Goal: Information Seeking & Learning: Check status

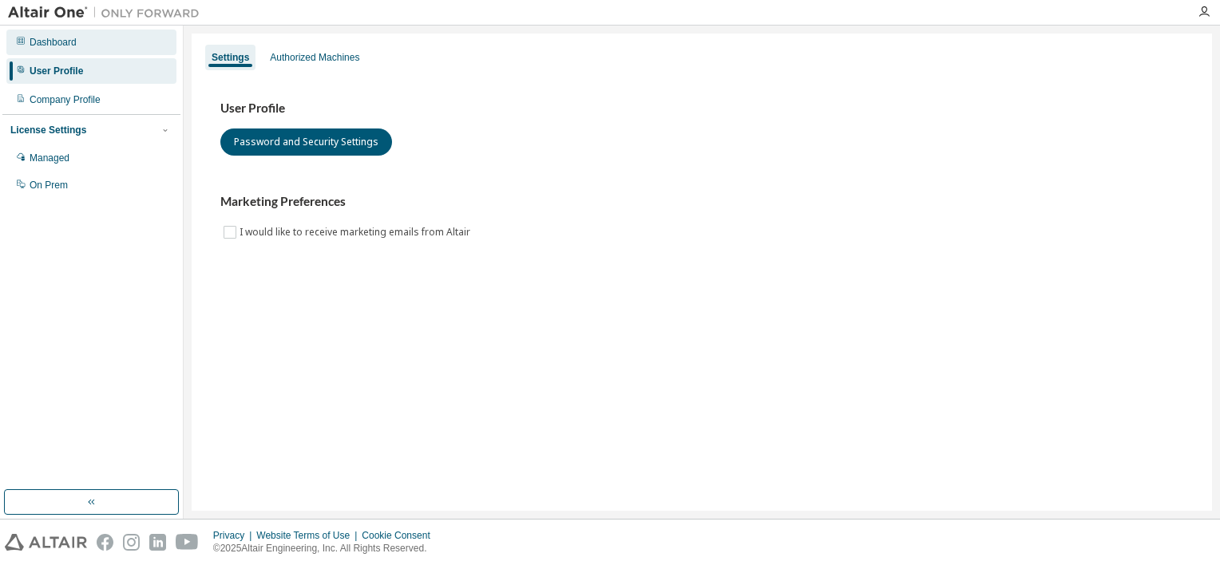
click at [67, 47] on div "Dashboard" at bounding box center [53, 42] width 47 height 13
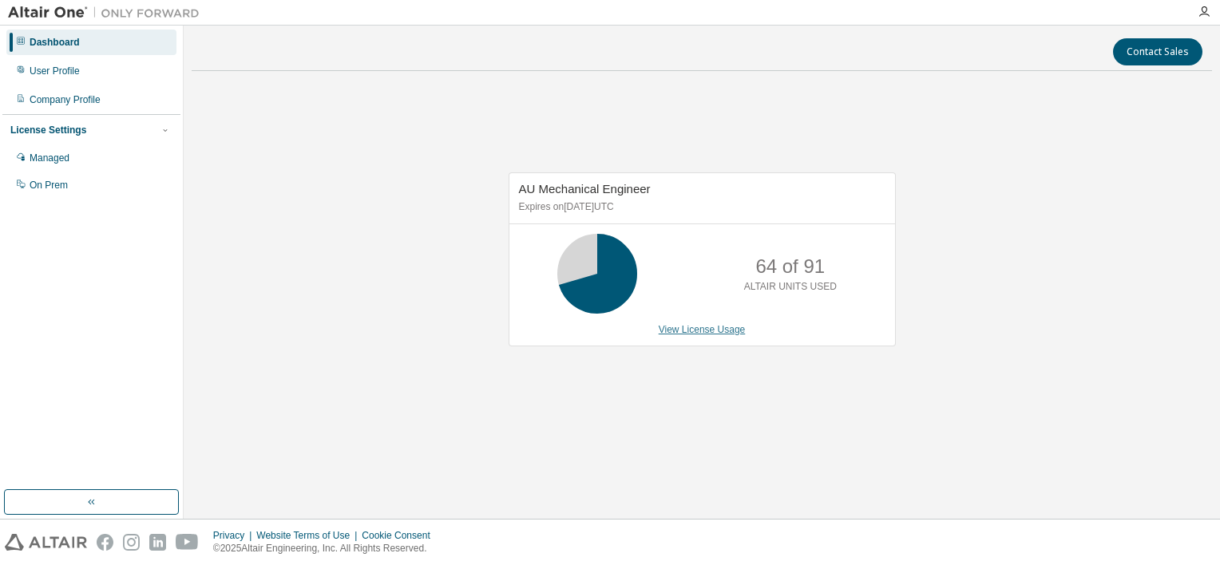
click at [691, 326] on link "View License Usage" at bounding box center [702, 329] width 87 height 11
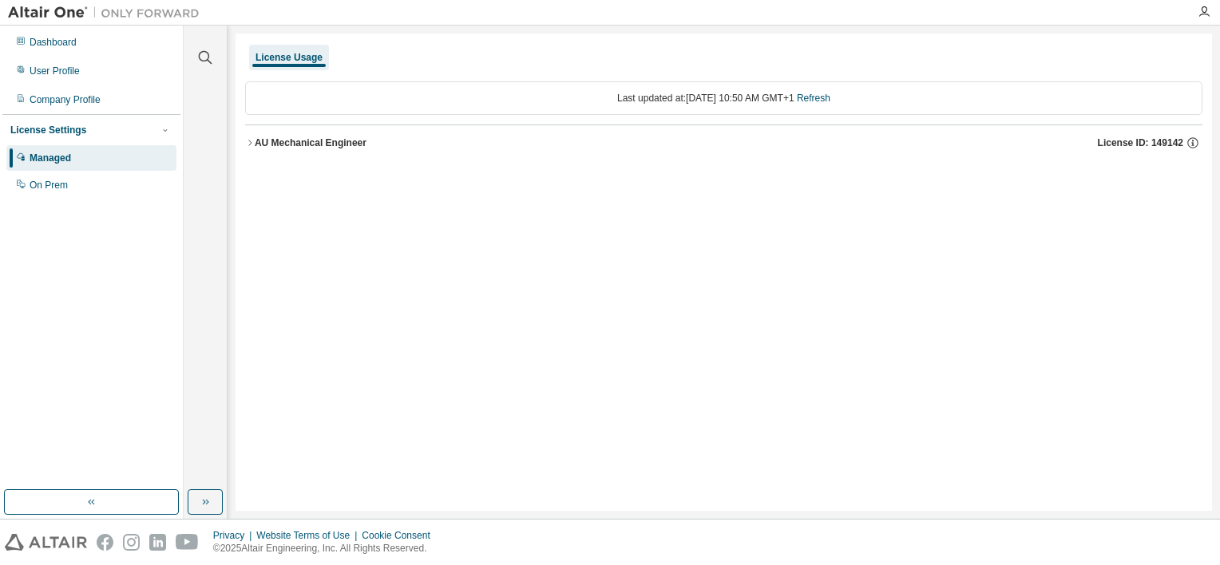
click at [277, 141] on div "AU Mechanical Engineer" at bounding box center [311, 143] width 112 height 13
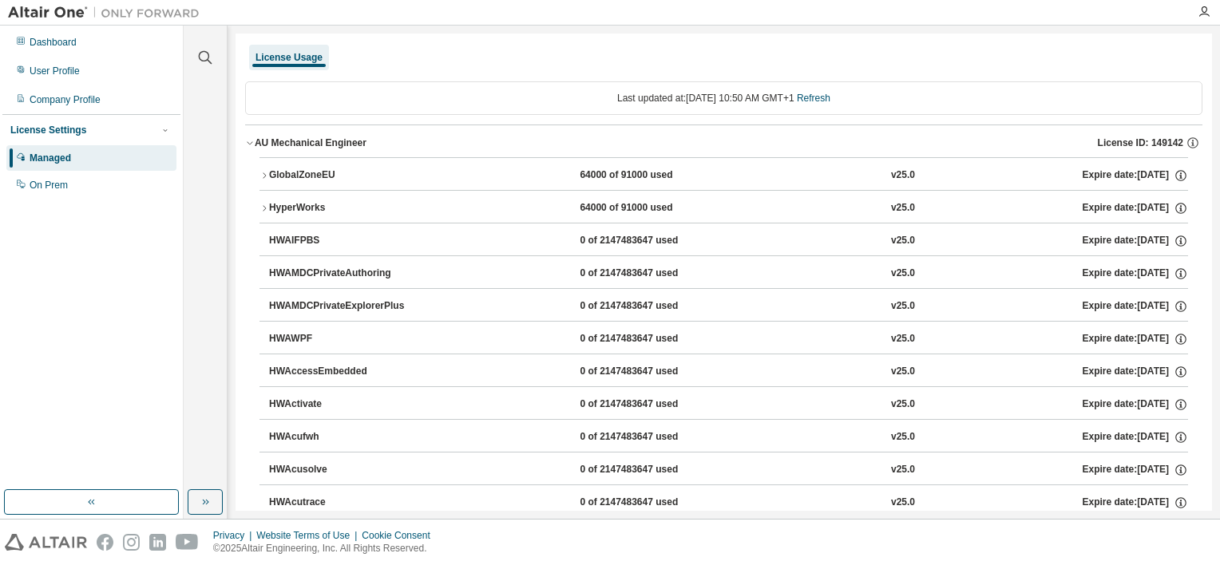
click at [281, 174] on div "GlobalZoneEU" at bounding box center [341, 175] width 144 height 14
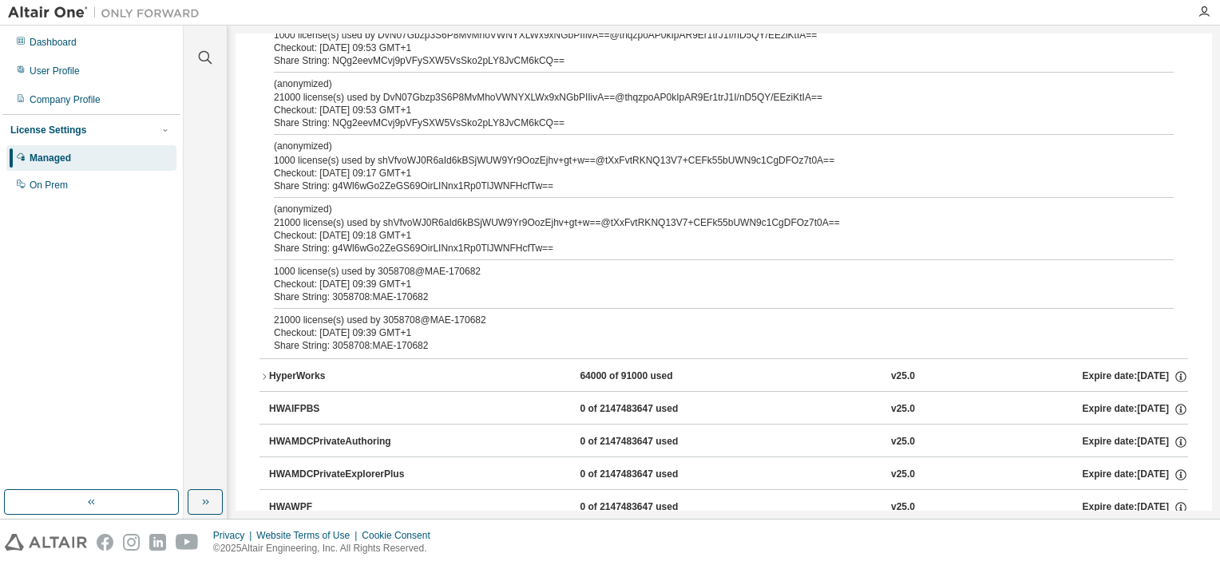
scroll to position [239, 0]
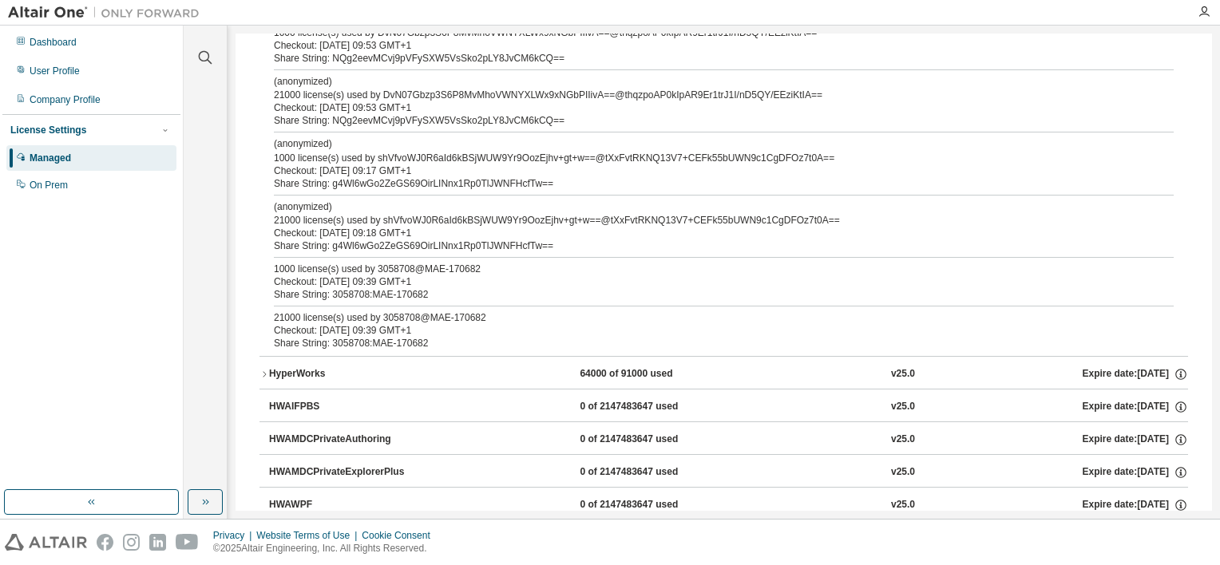
click at [326, 370] on div "HyperWorks" at bounding box center [341, 374] width 144 height 14
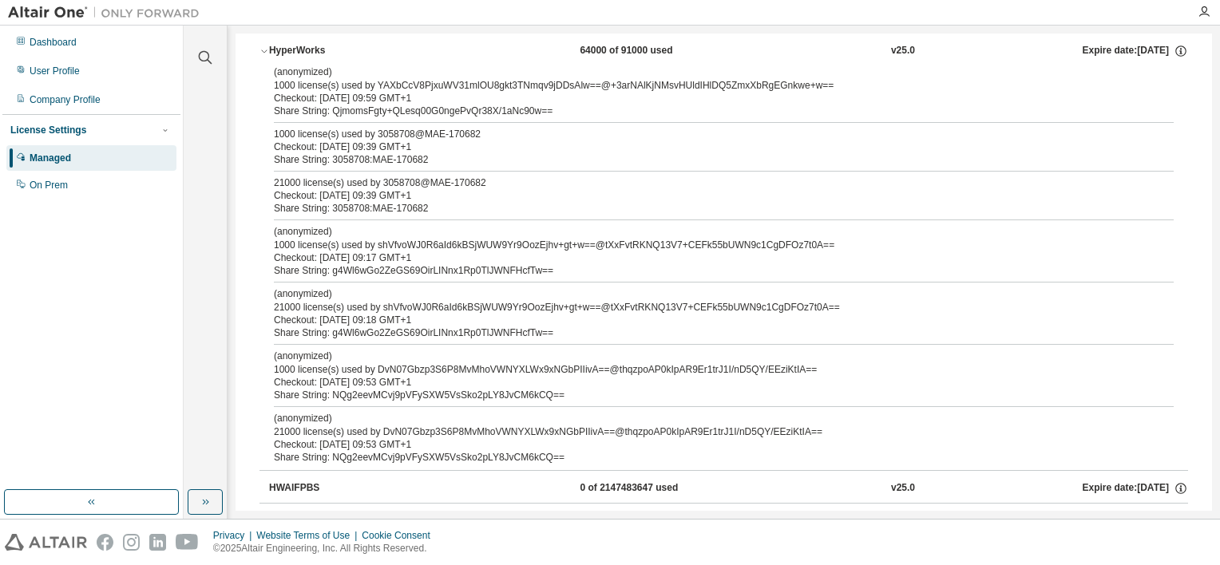
scroll to position [639, 0]
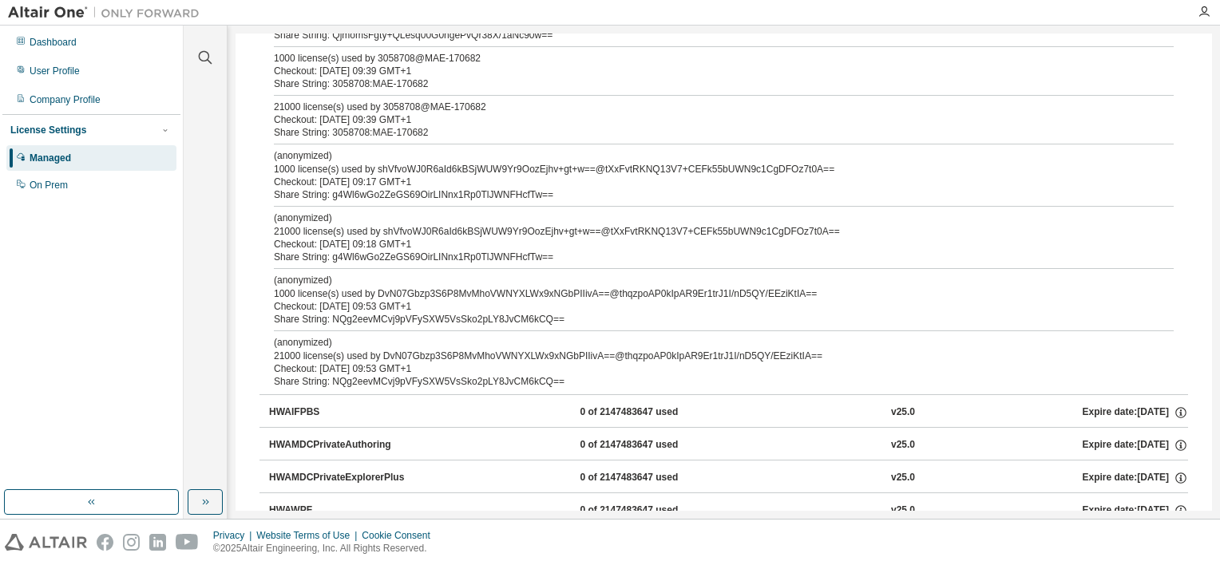
click at [397, 368] on div "Checkout: 2025-09-02 09:53 GMT+1" at bounding box center [704, 368] width 861 height 13
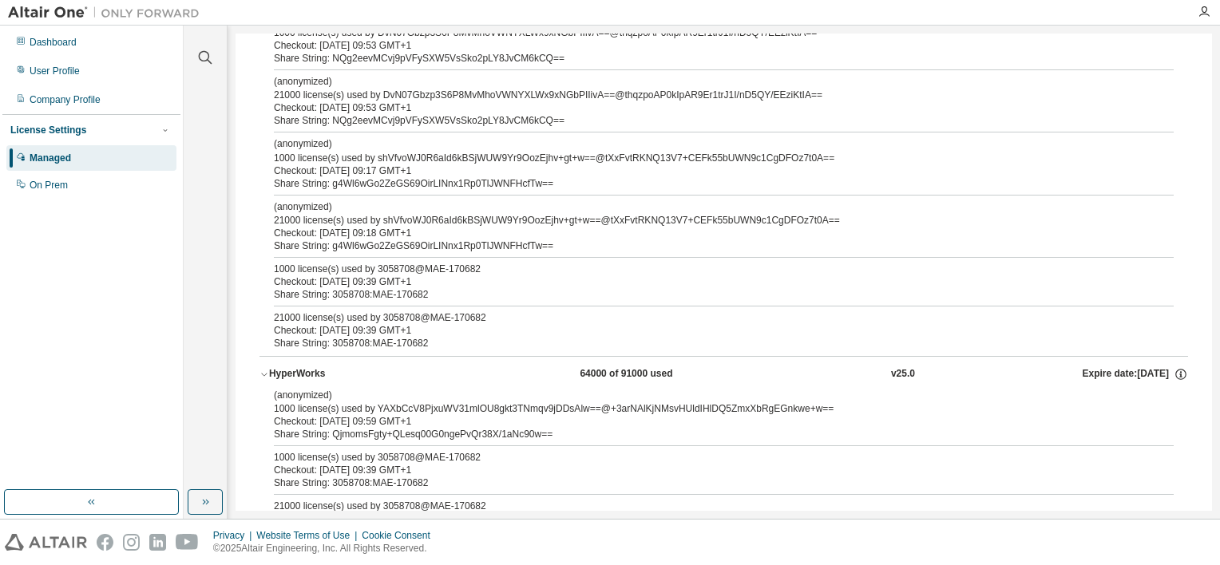
scroll to position [239, 0]
click at [305, 371] on div "HyperWorks" at bounding box center [341, 374] width 144 height 14
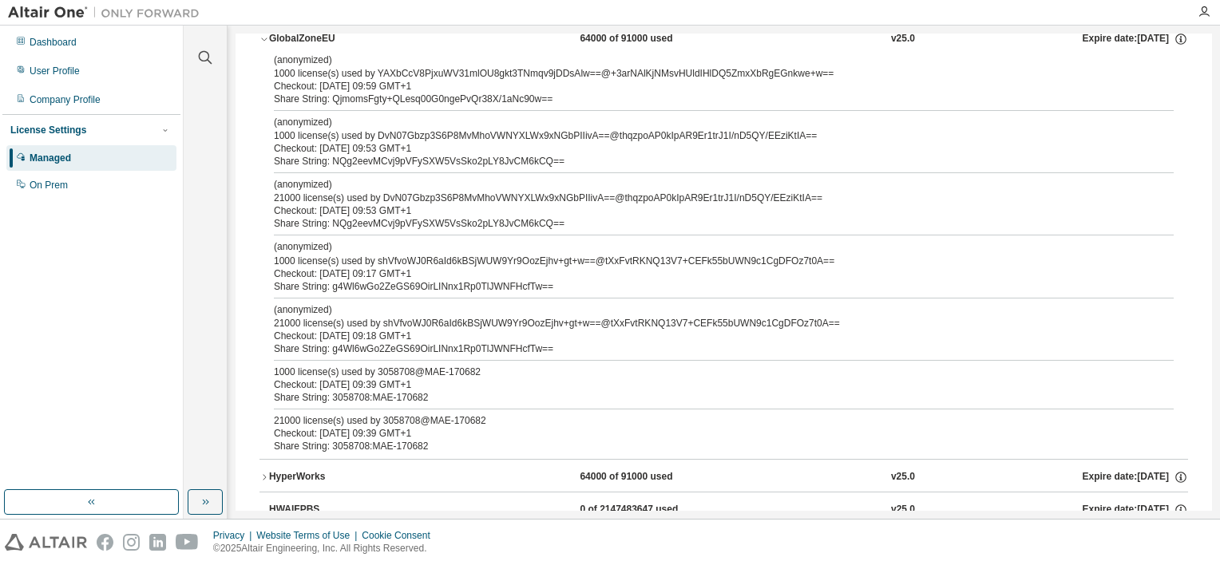
scroll to position [160, 0]
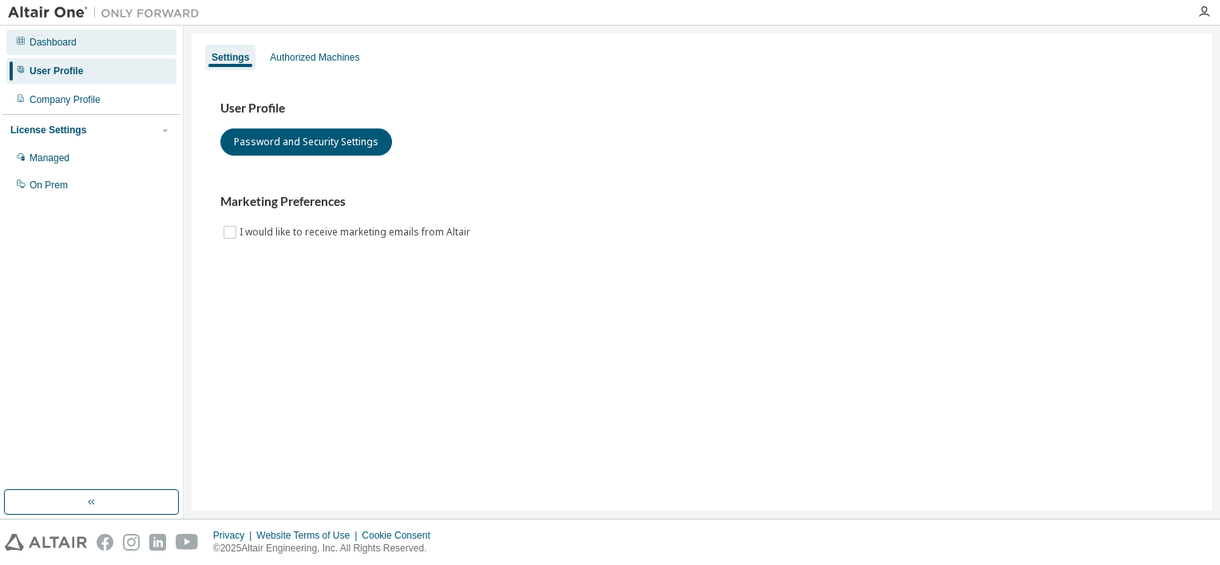
click at [81, 43] on div "Dashboard" at bounding box center [91, 43] width 170 height 26
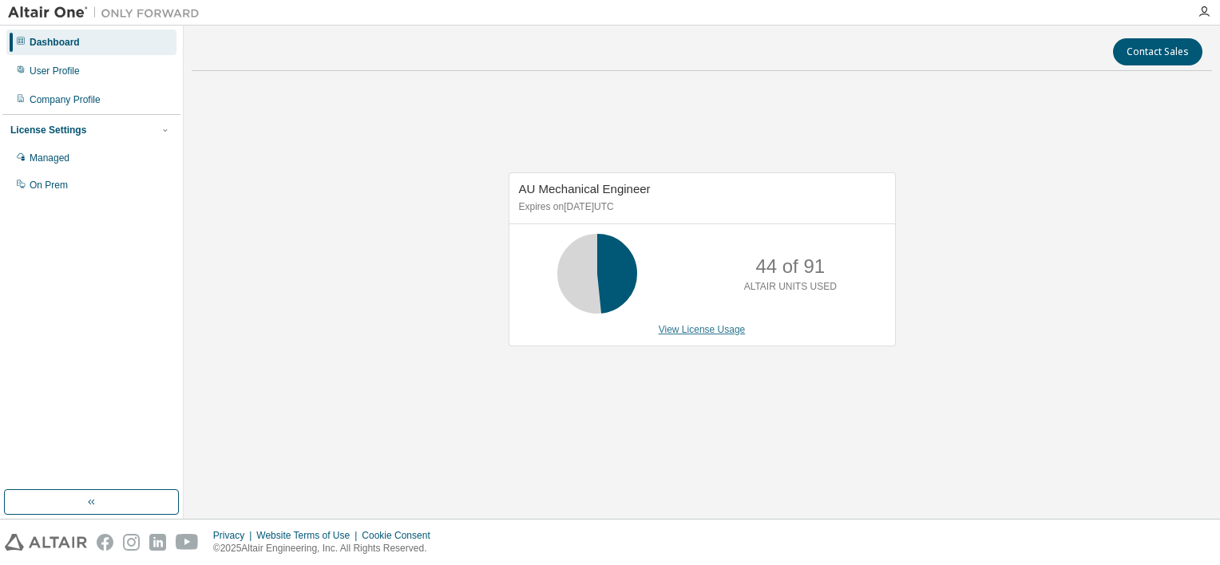
click at [718, 331] on link "View License Usage" at bounding box center [702, 329] width 87 height 11
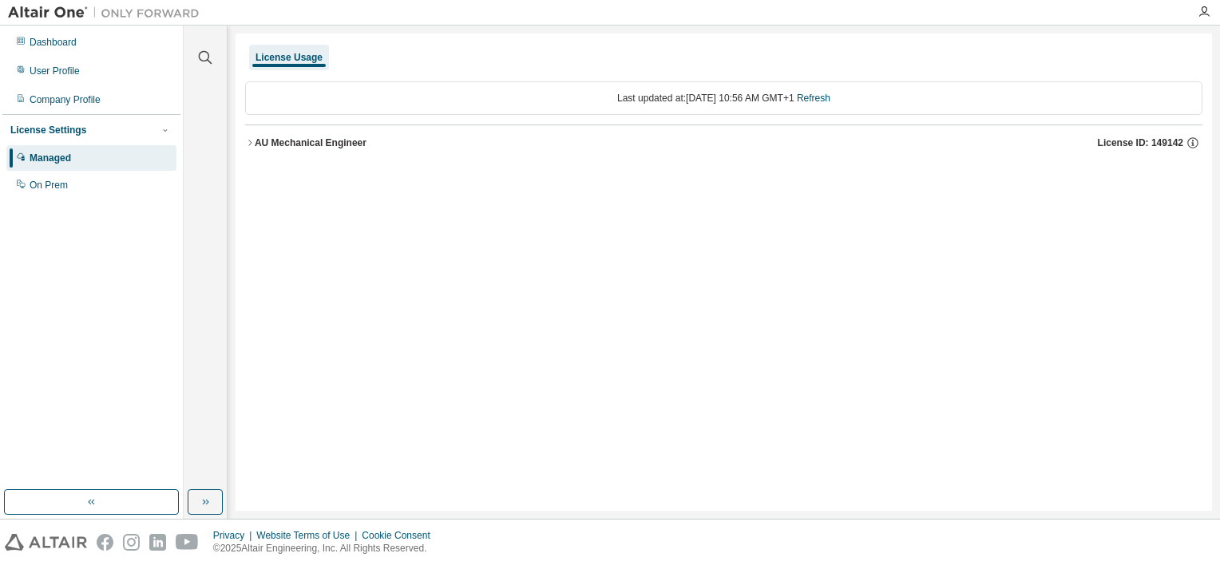
click at [307, 142] on div "AU Mechanical Engineer" at bounding box center [311, 143] width 112 height 13
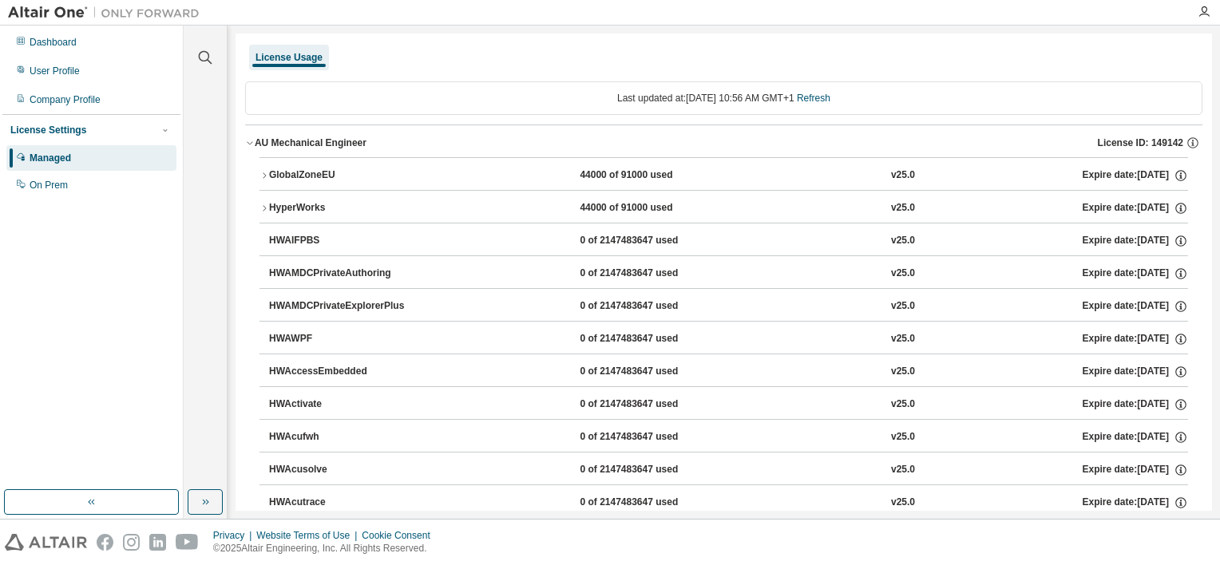
click at [333, 175] on div "GlobalZoneEU" at bounding box center [341, 175] width 144 height 14
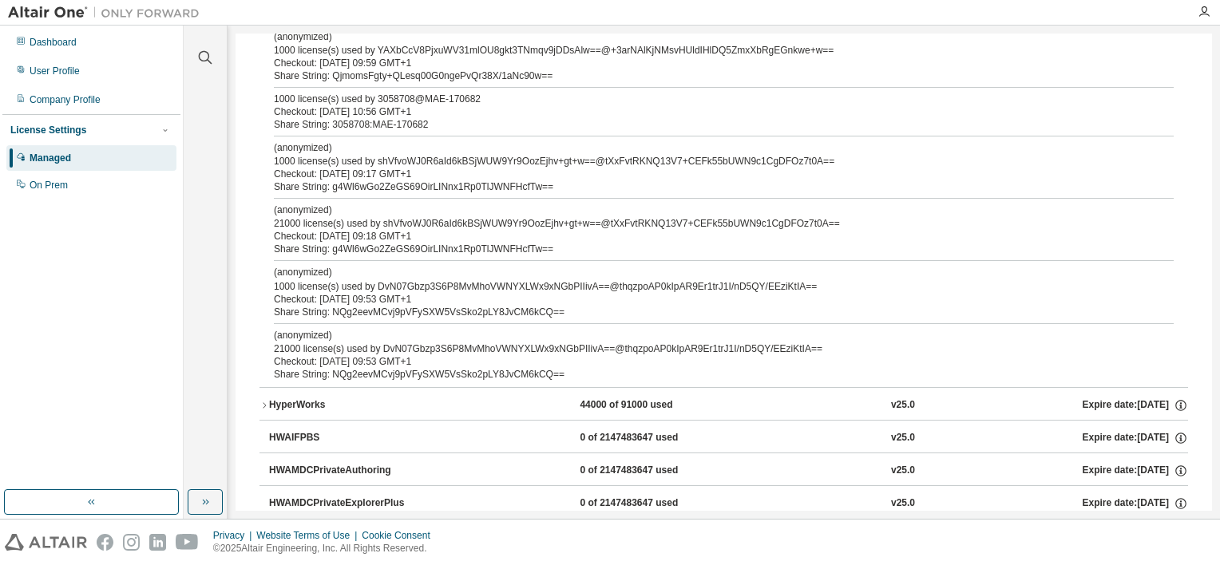
scroll to position [80, 0]
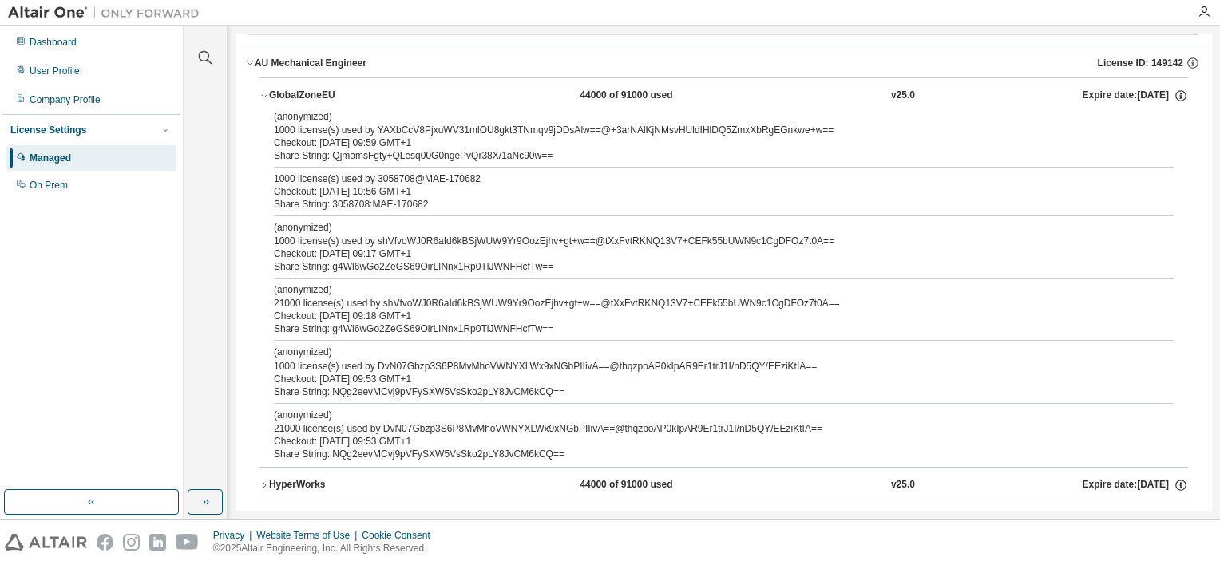
click at [284, 64] on div "AU Mechanical Engineer" at bounding box center [311, 63] width 112 height 13
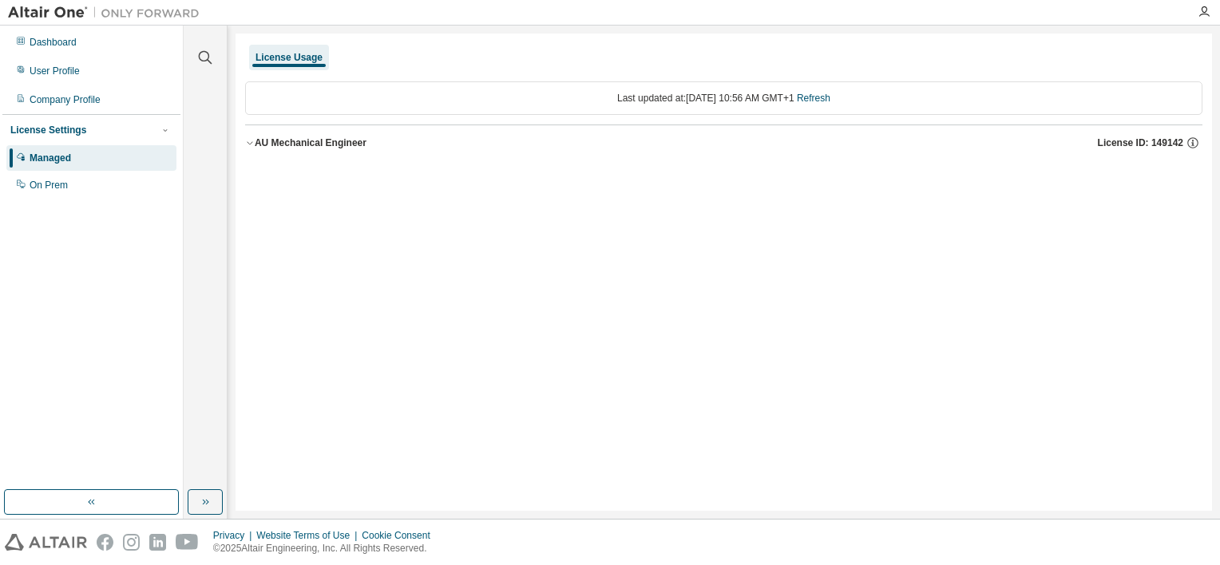
scroll to position [0, 0]
click at [73, 47] on div "Dashboard" at bounding box center [53, 42] width 47 height 13
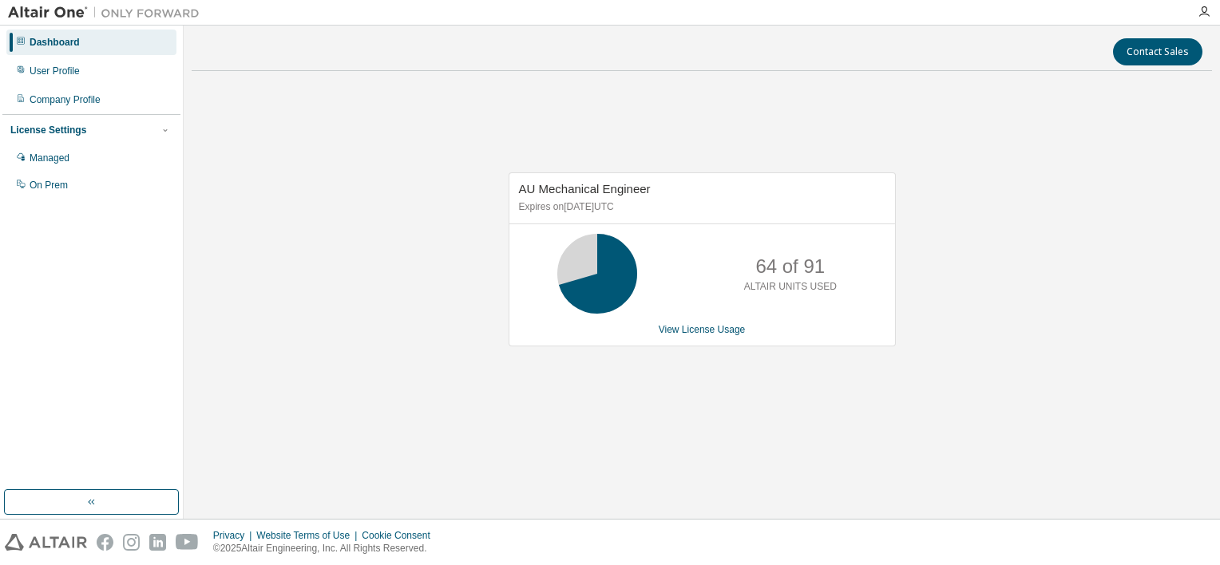
click at [508, 370] on div "AU Mechanical Engineer Expires on September 16, 2025 UTC 64 of 91 ALTAIR UNITS …" at bounding box center [702, 267] width 1020 height 367
click at [66, 65] on div "User Profile" at bounding box center [55, 71] width 50 height 13
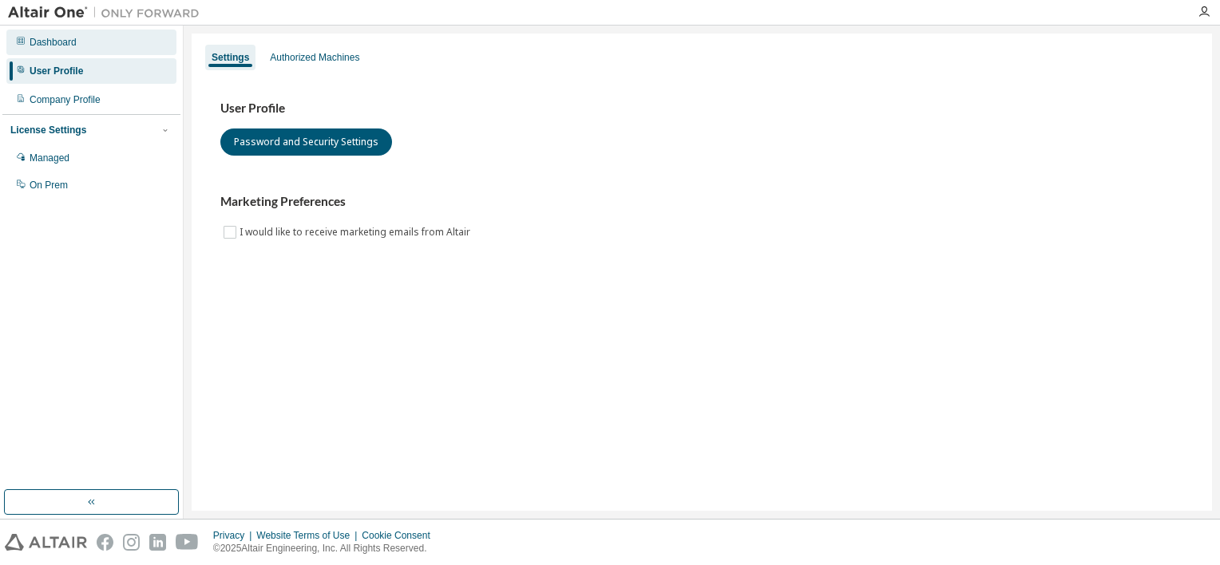
click at [66, 45] on div "Dashboard" at bounding box center [53, 42] width 47 height 13
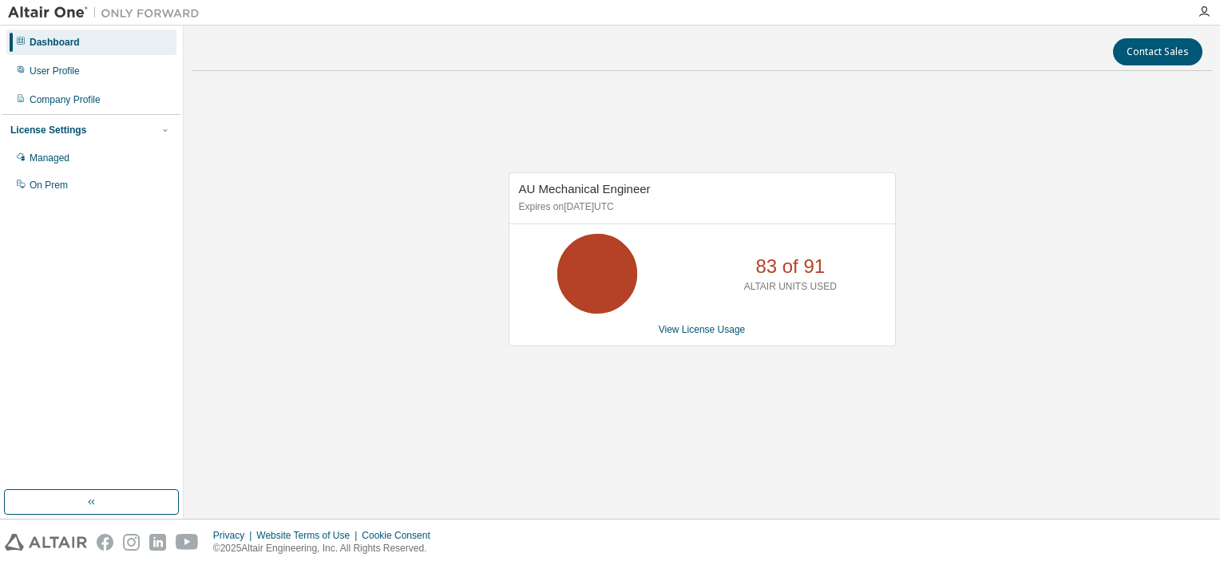
click at [552, 366] on div "AU Mechanical Engineer Expires on September 16, 2025 UTC 83 of 91 ALTAIR UNITS …" at bounding box center [702, 267] width 1020 height 367
click at [350, 117] on div "AU Mechanical Engineer Expires on September 16, 2025 UTC 64 of 91 ALTAIR UNITS …" at bounding box center [702, 267] width 1020 height 367
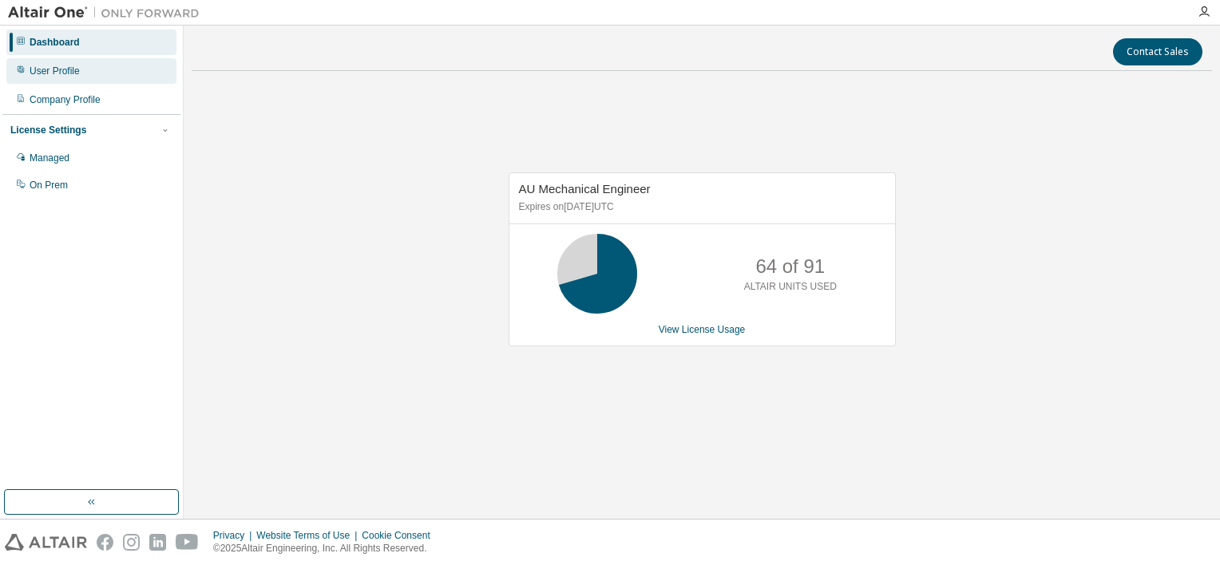
click at [96, 61] on div "User Profile" at bounding box center [91, 71] width 170 height 26
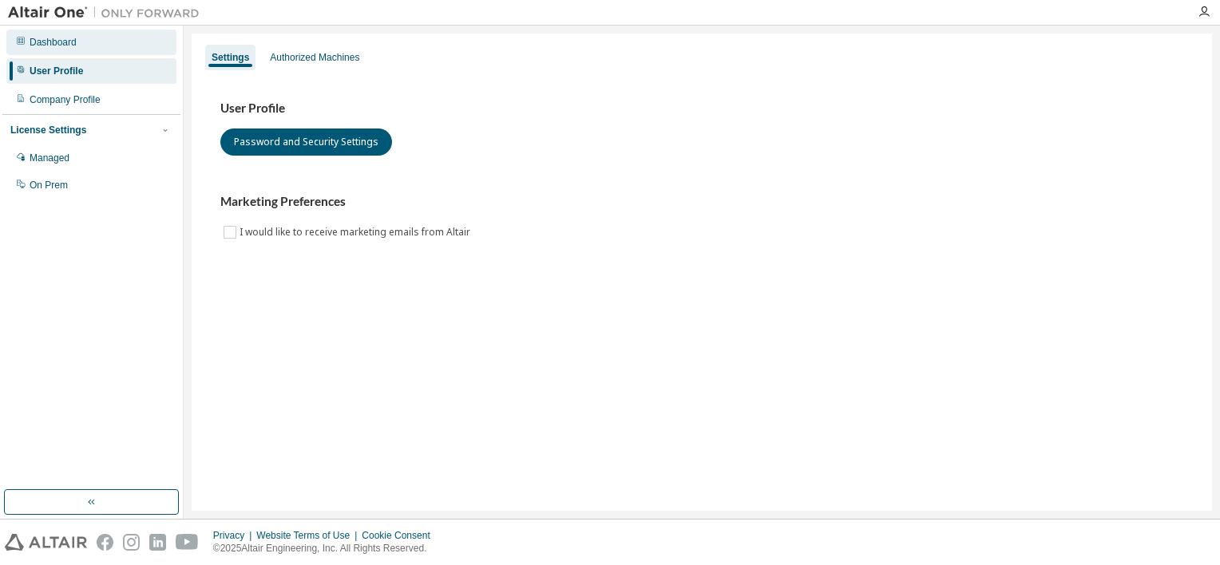
click at [88, 45] on div "Dashboard" at bounding box center [91, 43] width 170 height 26
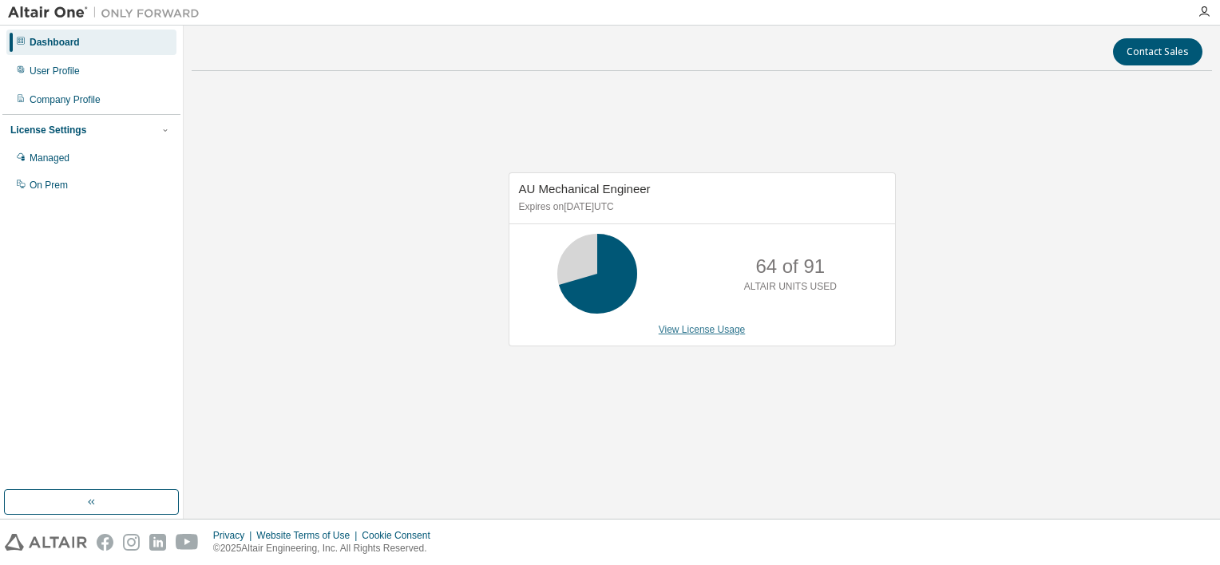
click at [728, 326] on link "View License Usage" at bounding box center [702, 329] width 87 height 11
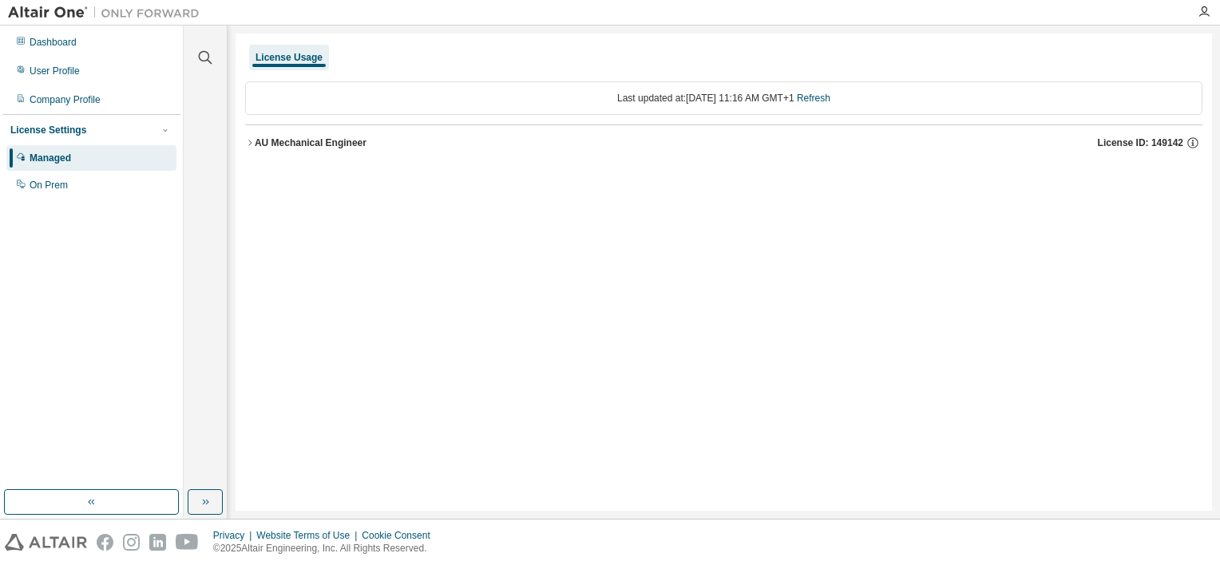
click at [298, 144] on div "AU Mechanical Engineer" at bounding box center [311, 143] width 112 height 13
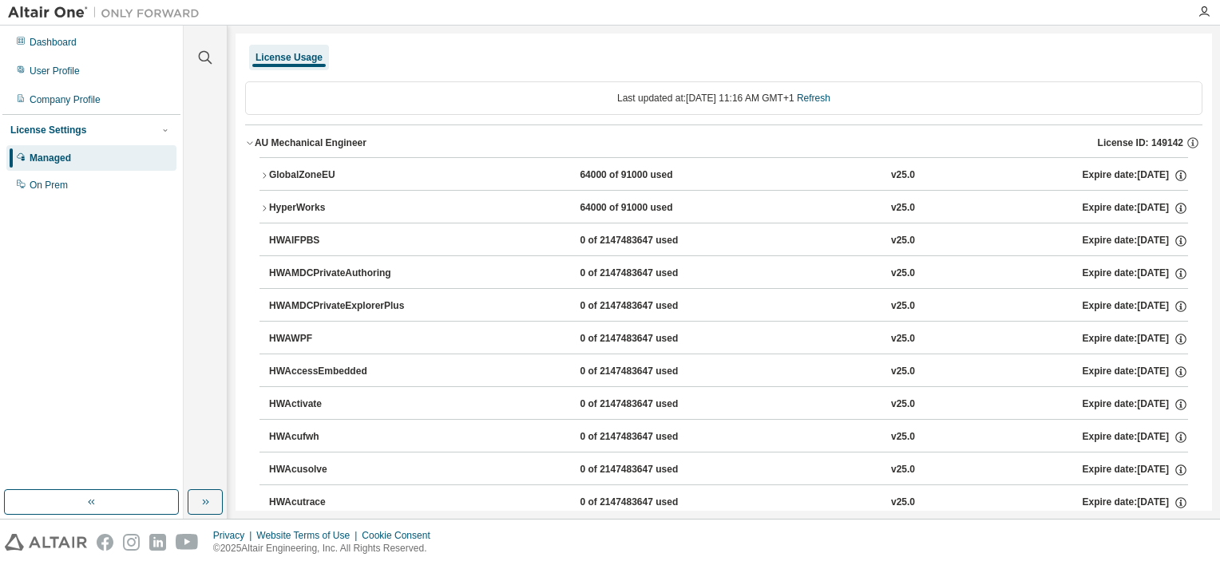
click at [341, 176] on div "GlobalZoneEU" at bounding box center [341, 175] width 144 height 14
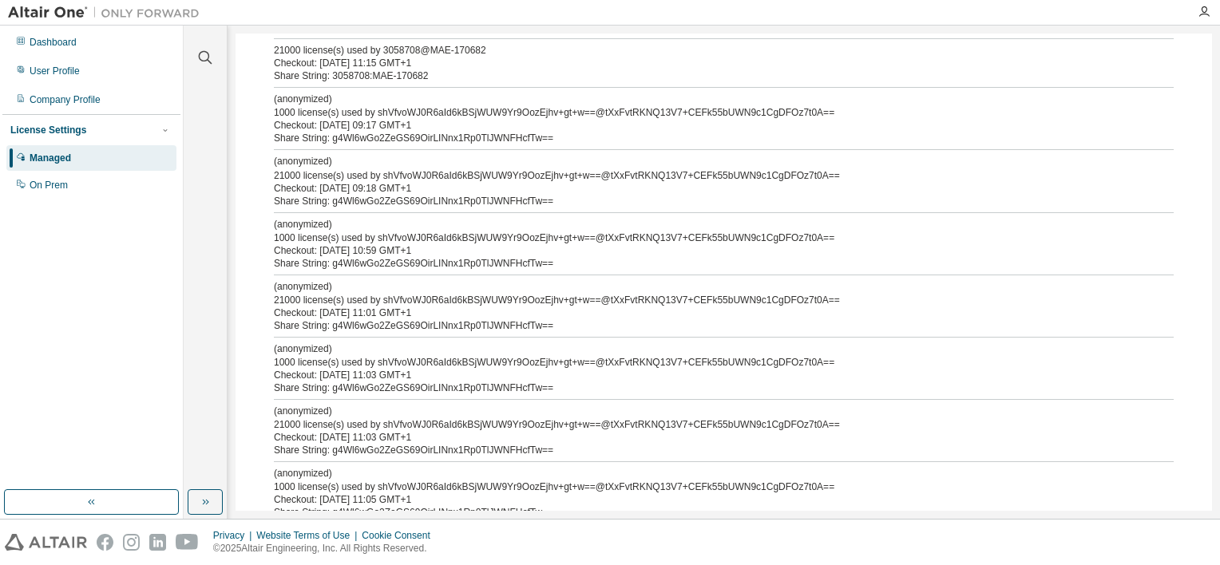
scroll to position [160, 0]
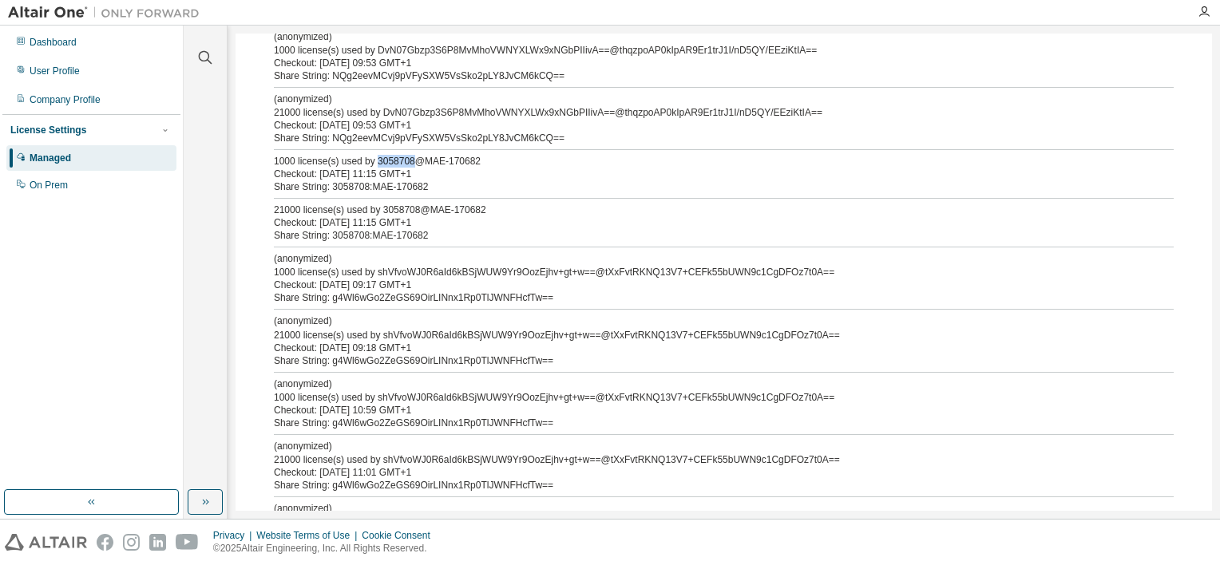
drag, startPoint x: 409, startPoint y: 162, endPoint x: 376, endPoint y: 159, distance: 32.9
click at [376, 159] on div "1000 license(s) used by 3058708@MAE-170682" at bounding box center [704, 161] width 861 height 13
drag, startPoint x: 376, startPoint y: 159, endPoint x: 394, endPoint y: 159, distance: 17.6
click at [394, 159] on div "1000 license(s) used by 3058708@MAE-170682" at bounding box center [704, 161] width 861 height 13
click at [452, 180] on div "Share String: 3058708:MAE-170682" at bounding box center [704, 186] width 861 height 13
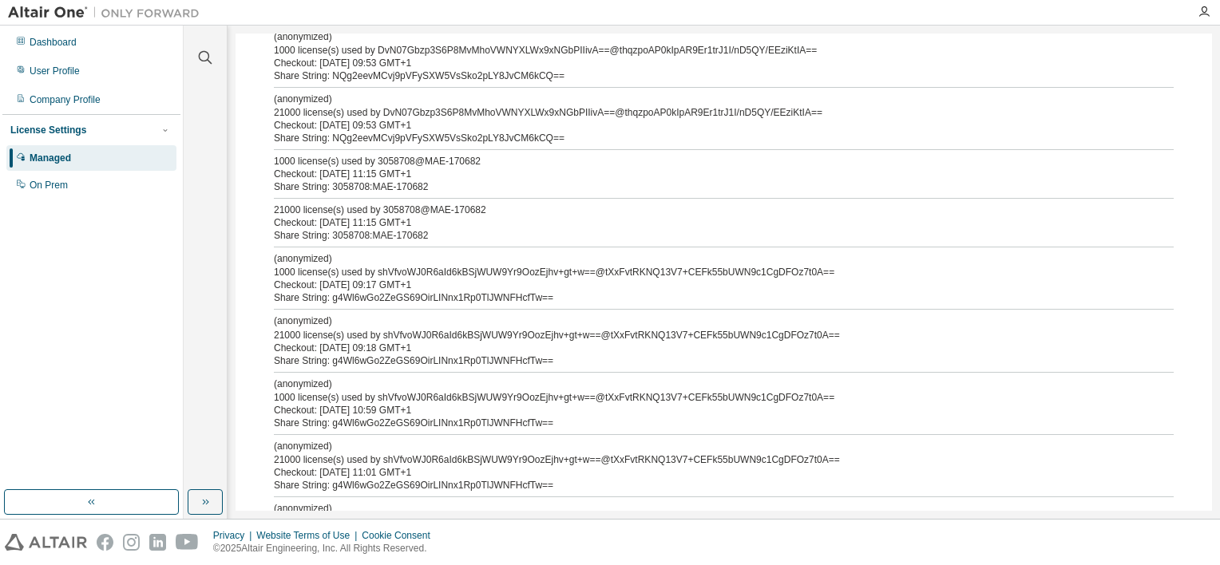
scroll to position [0, 0]
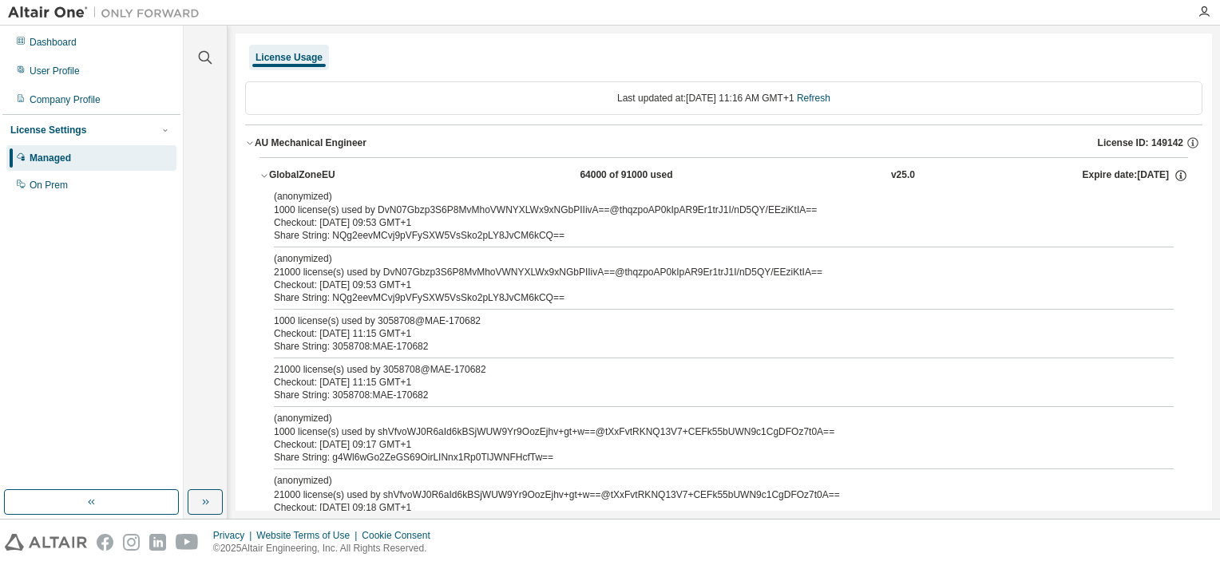
click at [86, 158] on div "Managed" at bounding box center [91, 158] width 170 height 26
click at [70, 160] on div "Managed" at bounding box center [51, 158] width 42 height 13
click at [87, 46] on div "Dashboard" at bounding box center [91, 43] width 170 height 26
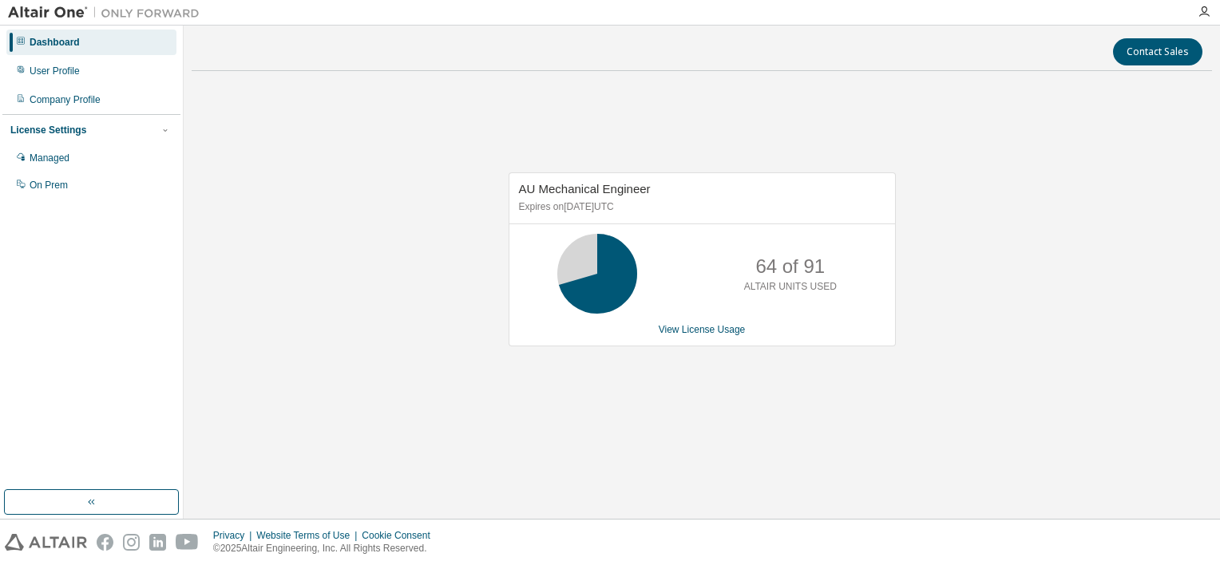
click at [873, 423] on div "AU Mechanical Engineer Expires on September 16, 2025 UTC 64 of 91 ALTAIR UNITS …" at bounding box center [702, 267] width 1020 height 367
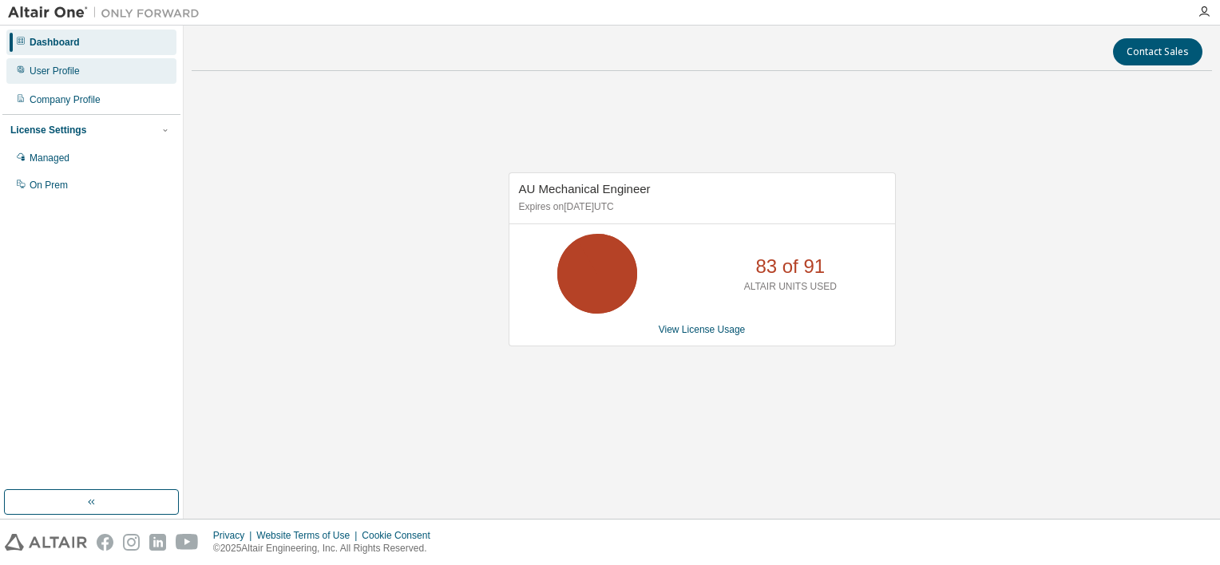
click at [89, 69] on div "User Profile" at bounding box center [91, 71] width 170 height 26
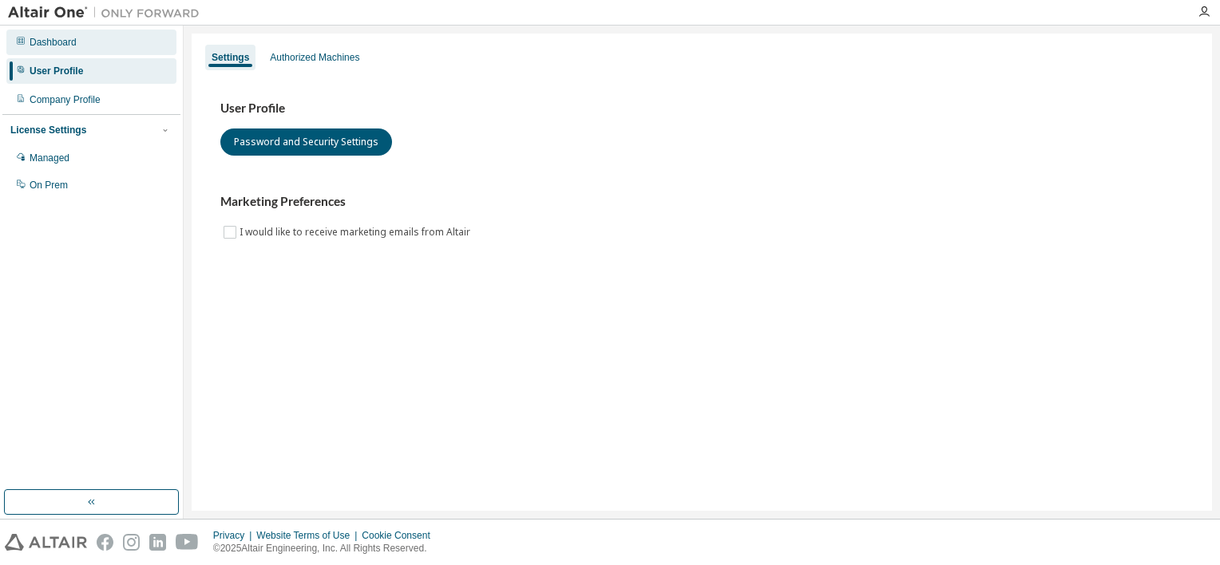
click at [97, 44] on div "Dashboard" at bounding box center [91, 43] width 170 height 26
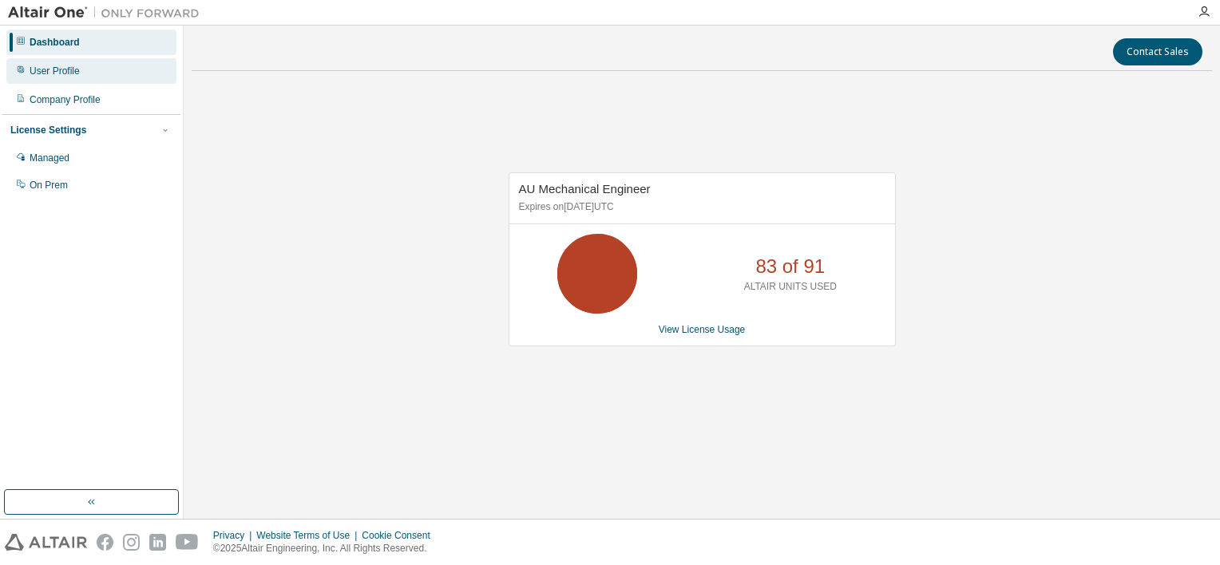
click at [97, 65] on div "User Profile" at bounding box center [91, 71] width 170 height 26
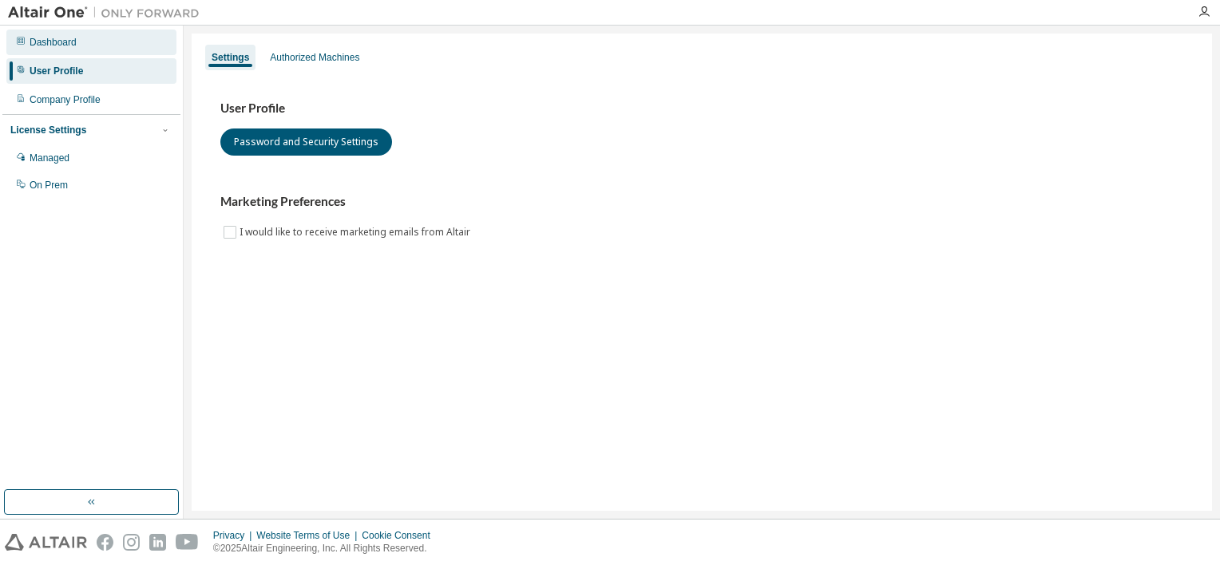
click at [99, 49] on div "Dashboard" at bounding box center [91, 43] width 170 height 26
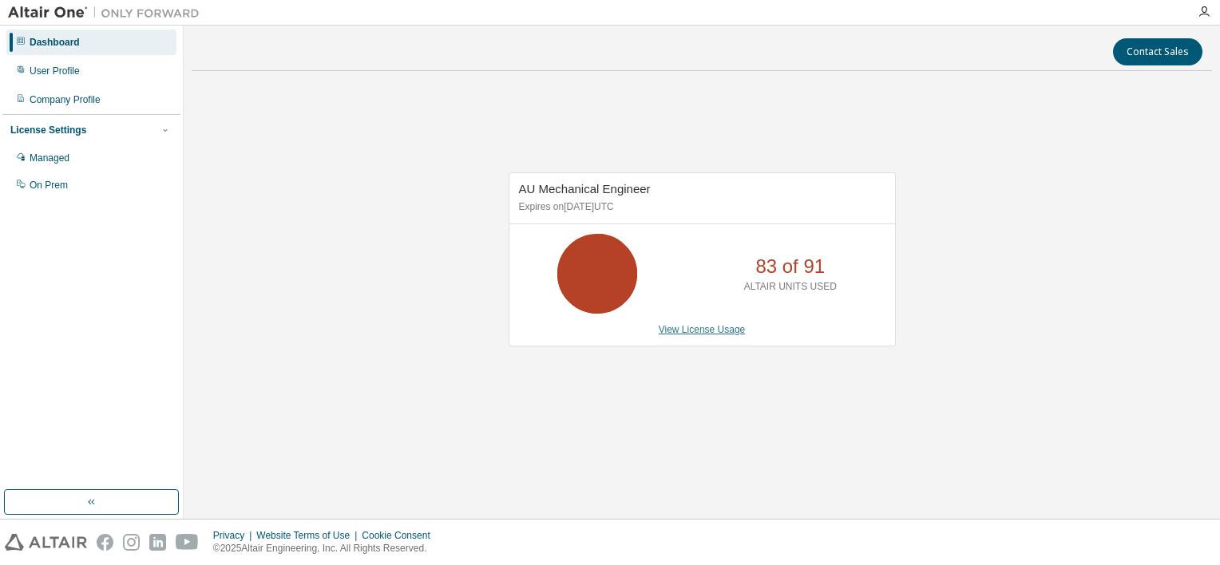
click at [694, 333] on link "View License Usage" at bounding box center [702, 329] width 87 height 11
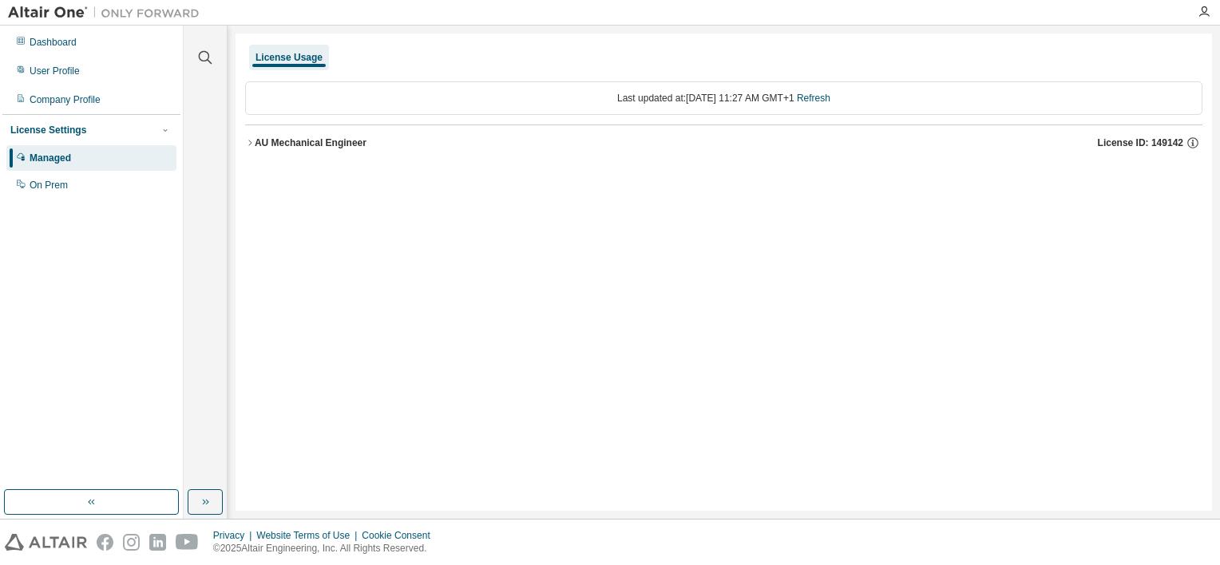
click at [271, 142] on div "AU Mechanical Engineer" at bounding box center [311, 143] width 112 height 13
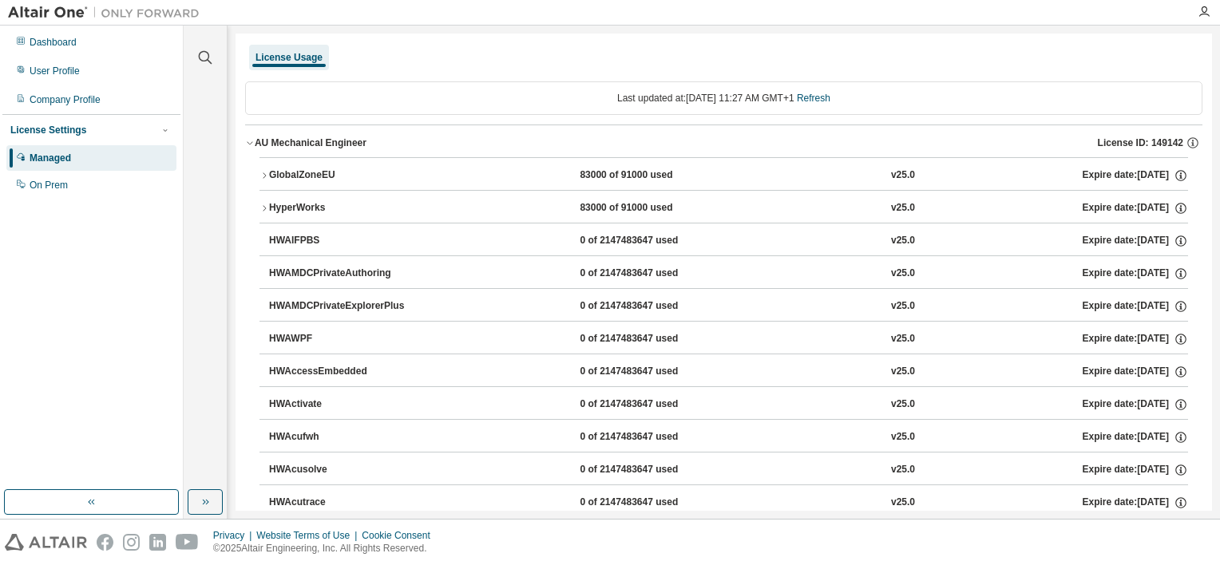
click at [307, 204] on div "HyperWorks" at bounding box center [341, 208] width 144 height 14
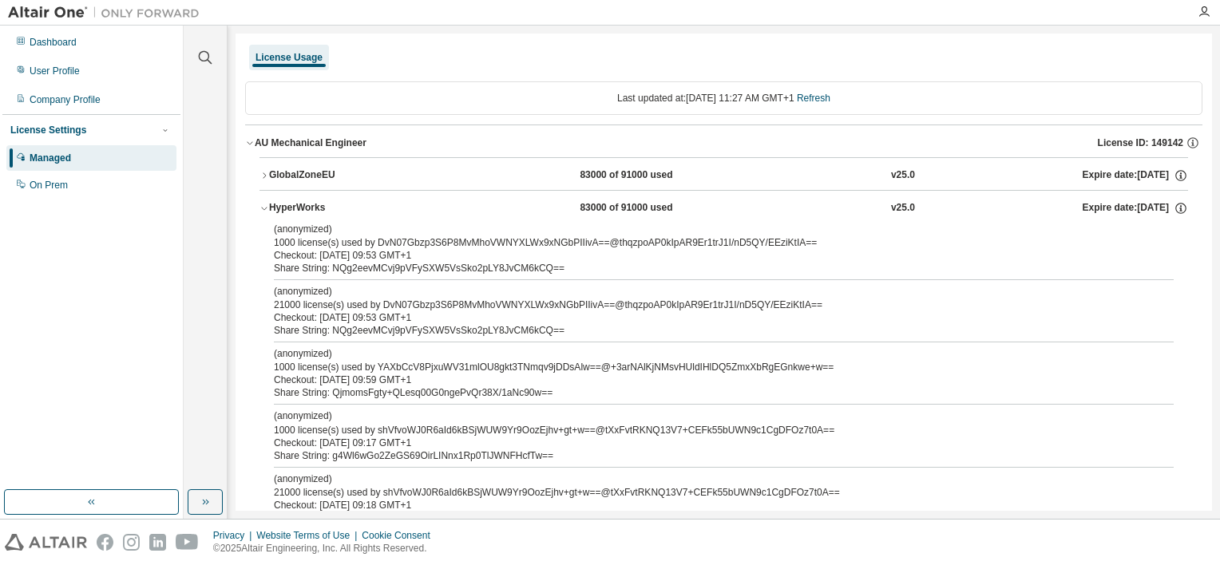
click at [288, 209] on div "HyperWorks" at bounding box center [341, 208] width 144 height 14
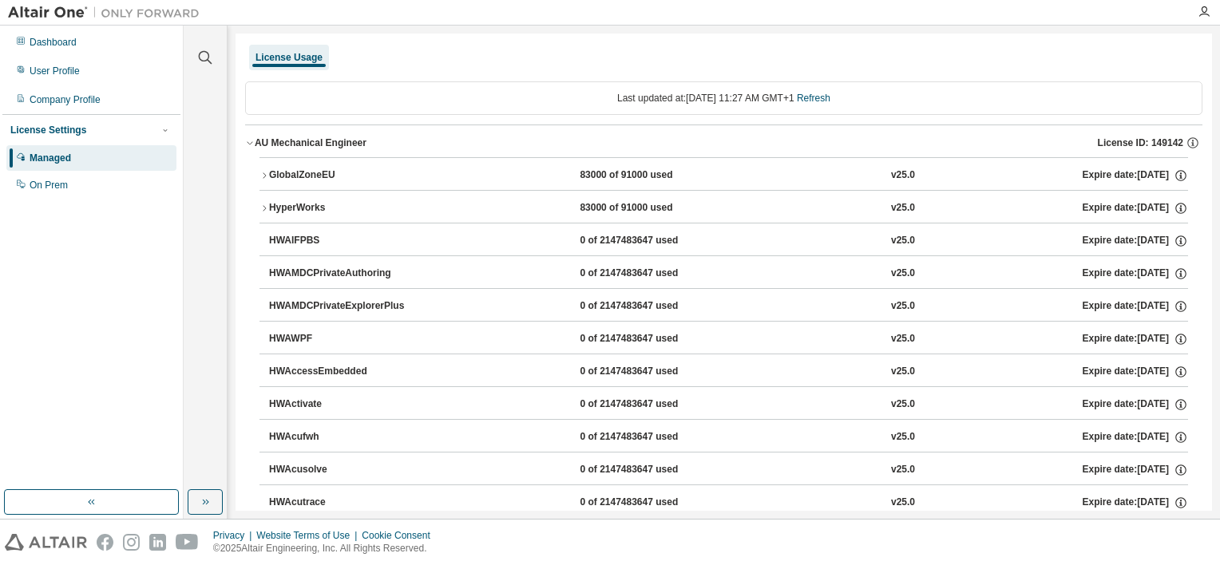
click at [316, 179] on div "GlobalZoneEU" at bounding box center [341, 175] width 144 height 14
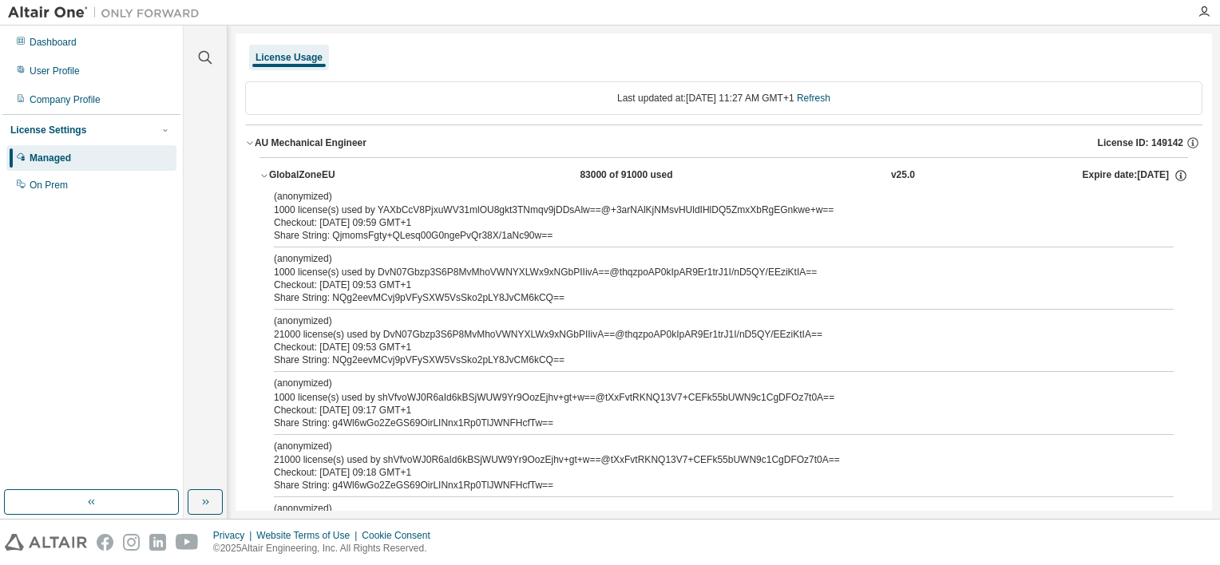
click at [144, 270] on div "Dashboard User Profile Company Profile License Settings Managed On Prem" at bounding box center [91, 258] width 178 height 460
click at [76, 42] on div "Dashboard" at bounding box center [91, 43] width 170 height 26
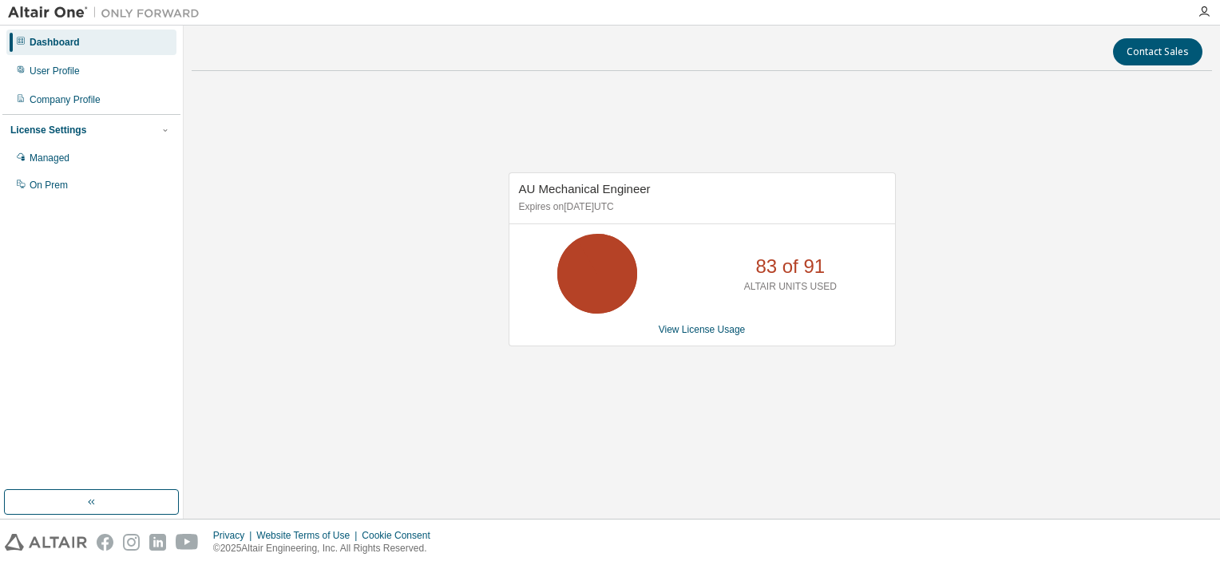
click at [70, 38] on div "Dashboard" at bounding box center [55, 42] width 50 height 13
click at [81, 70] on div "User Profile" at bounding box center [91, 71] width 170 height 26
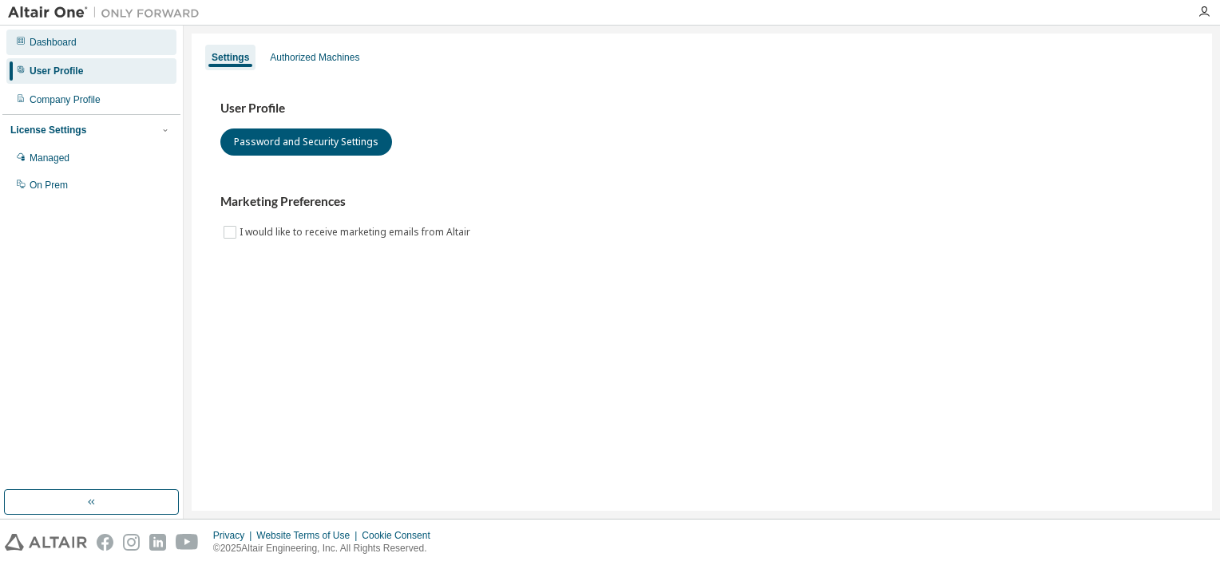
click at [73, 43] on div "Dashboard" at bounding box center [53, 42] width 47 height 13
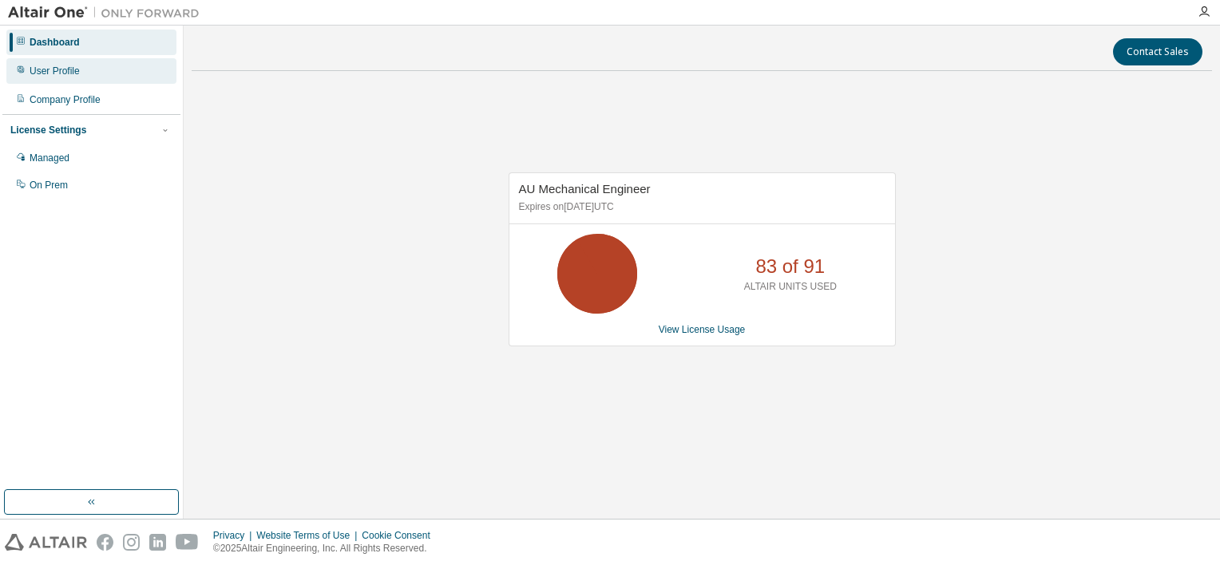
click at [86, 73] on div "User Profile" at bounding box center [91, 71] width 170 height 26
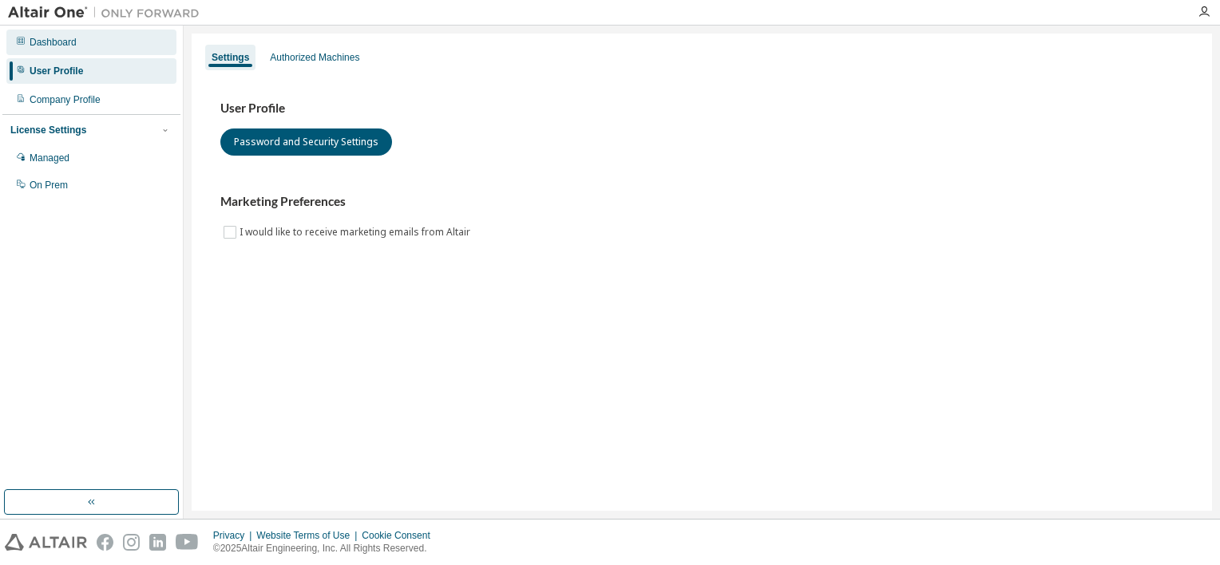
click at [86, 47] on div "Dashboard" at bounding box center [91, 43] width 170 height 26
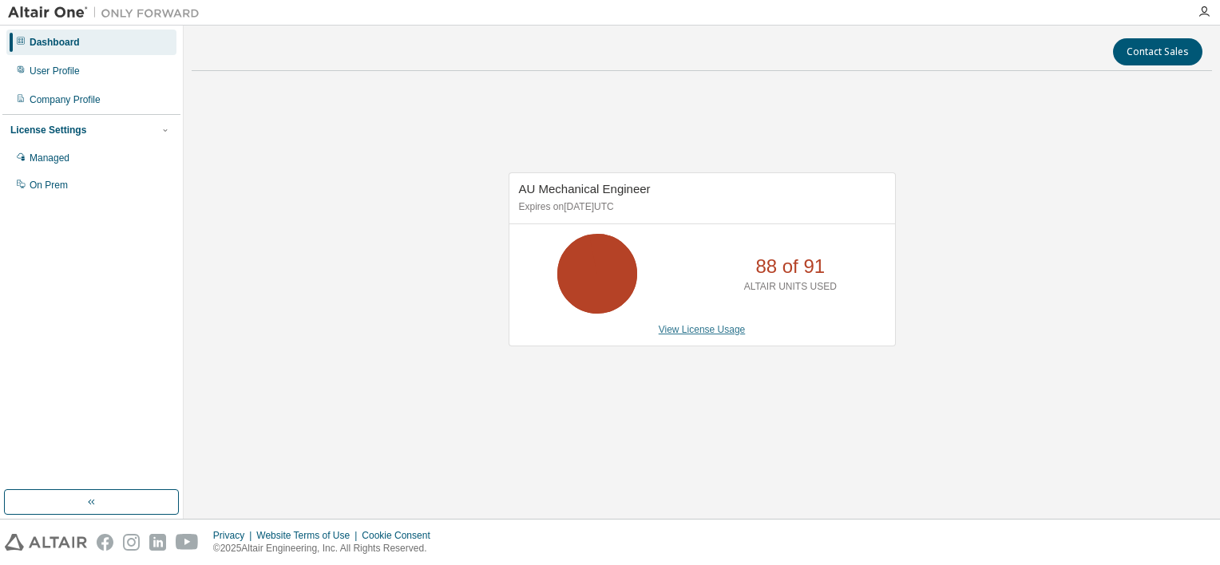
click at [695, 332] on link "View License Usage" at bounding box center [702, 329] width 87 height 11
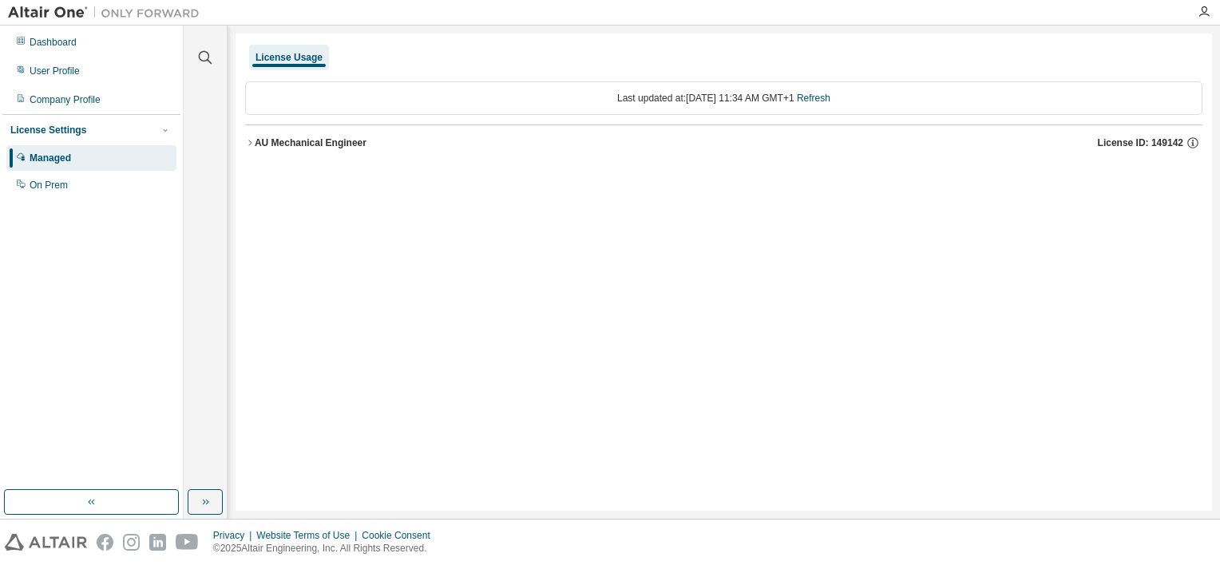
click at [287, 143] on div "AU Mechanical Engineer" at bounding box center [311, 143] width 112 height 13
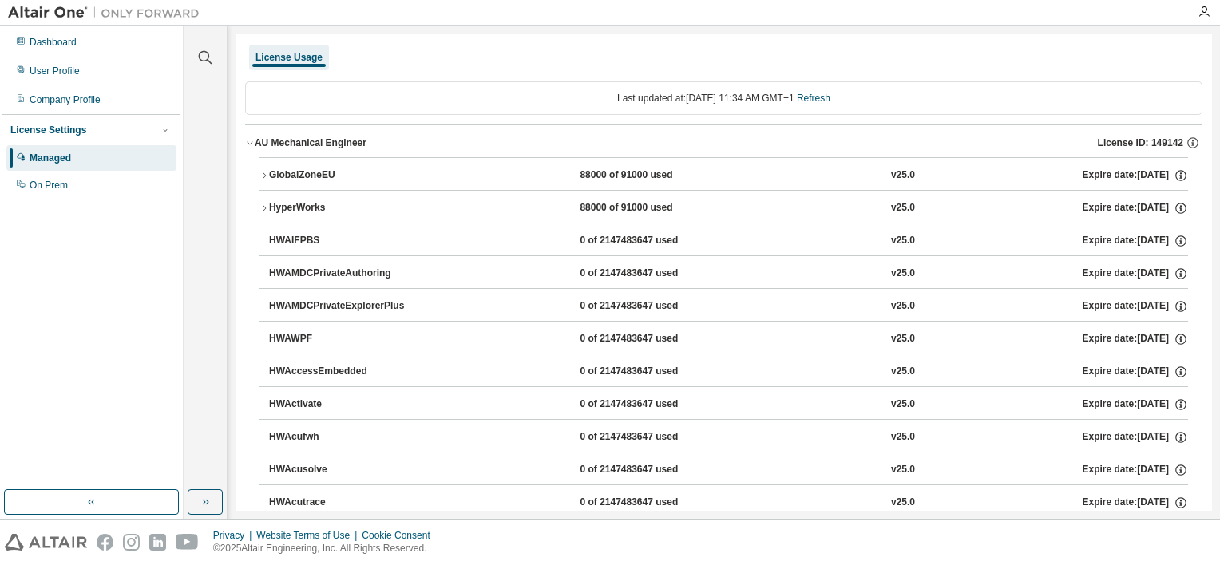
click at [319, 171] on div "GlobalZoneEU" at bounding box center [341, 175] width 144 height 14
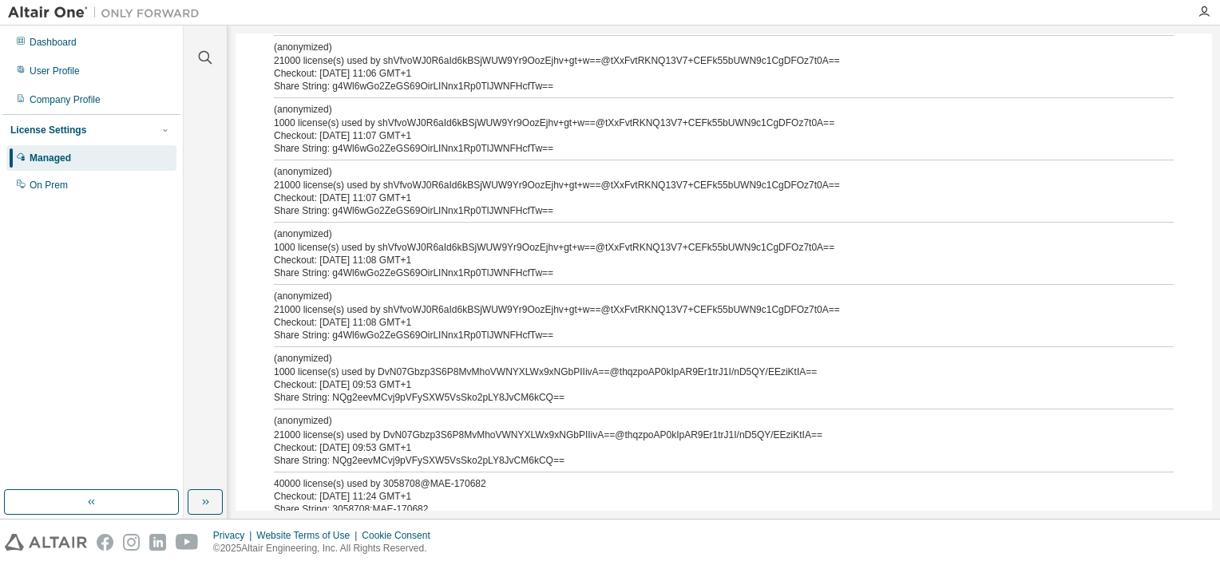
scroll to position [559, 0]
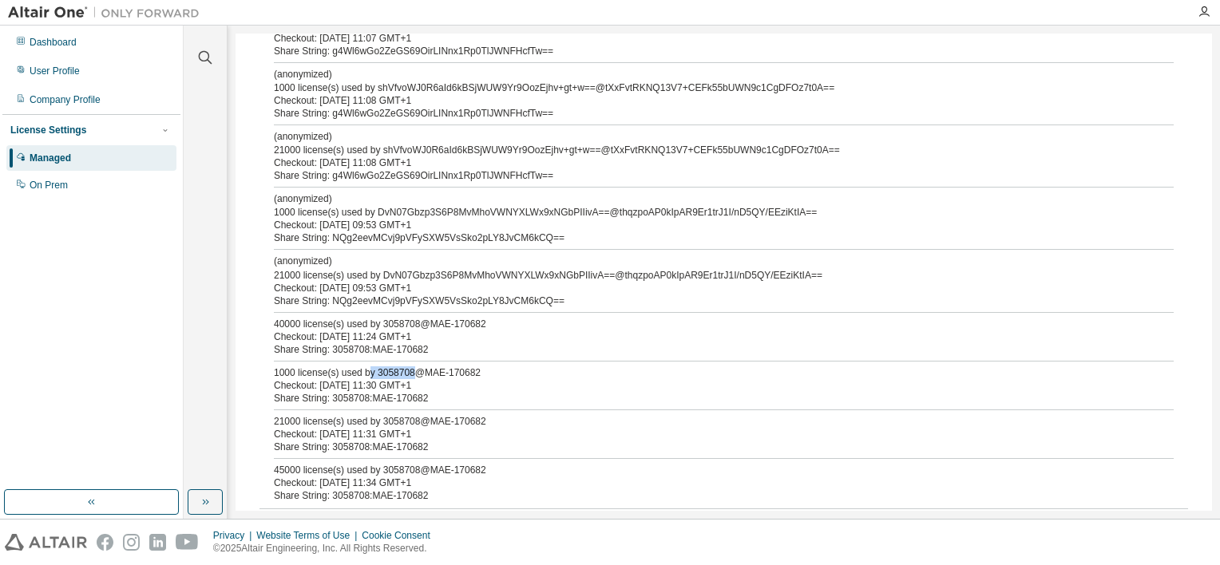
drag, startPoint x: 409, startPoint y: 367, endPoint x: 367, endPoint y: 367, distance: 41.5
click at [367, 367] on div "1000 license(s) used by 3058708@MAE-170682" at bounding box center [704, 372] width 861 height 13
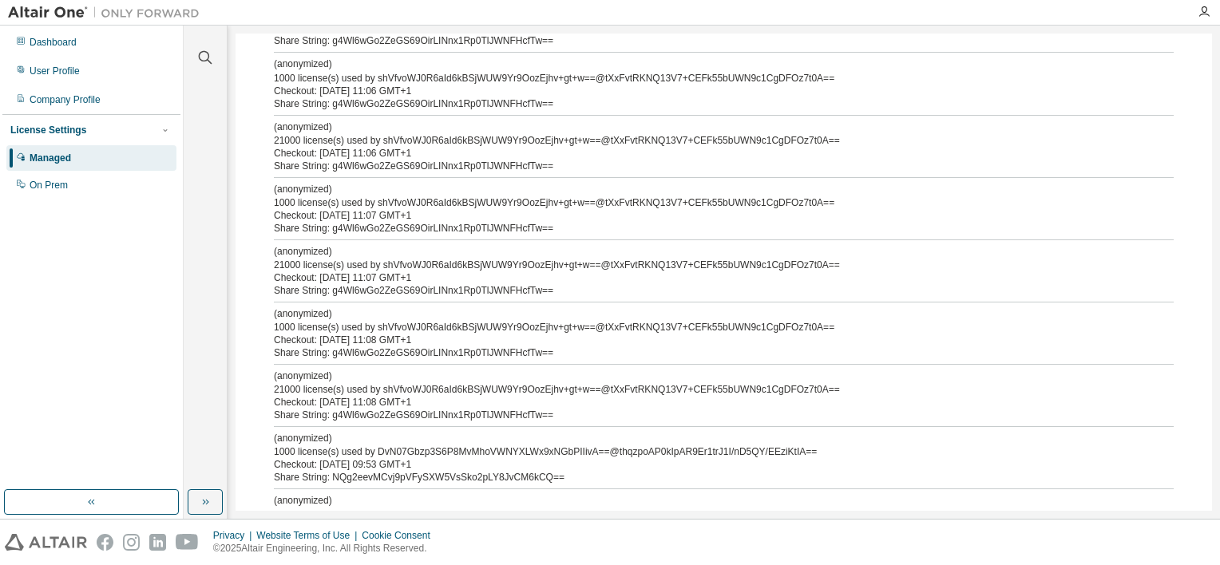
scroll to position [0, 0]
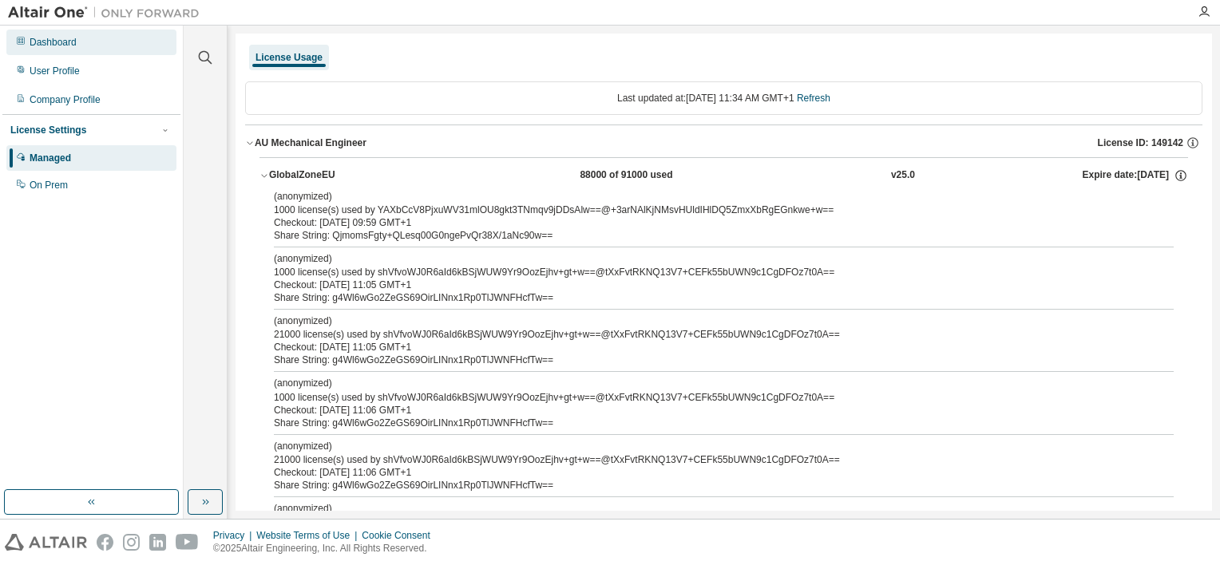
click at [81, 42] on div "Dashboard" at bounding box center [91, 43] width 170 height 26
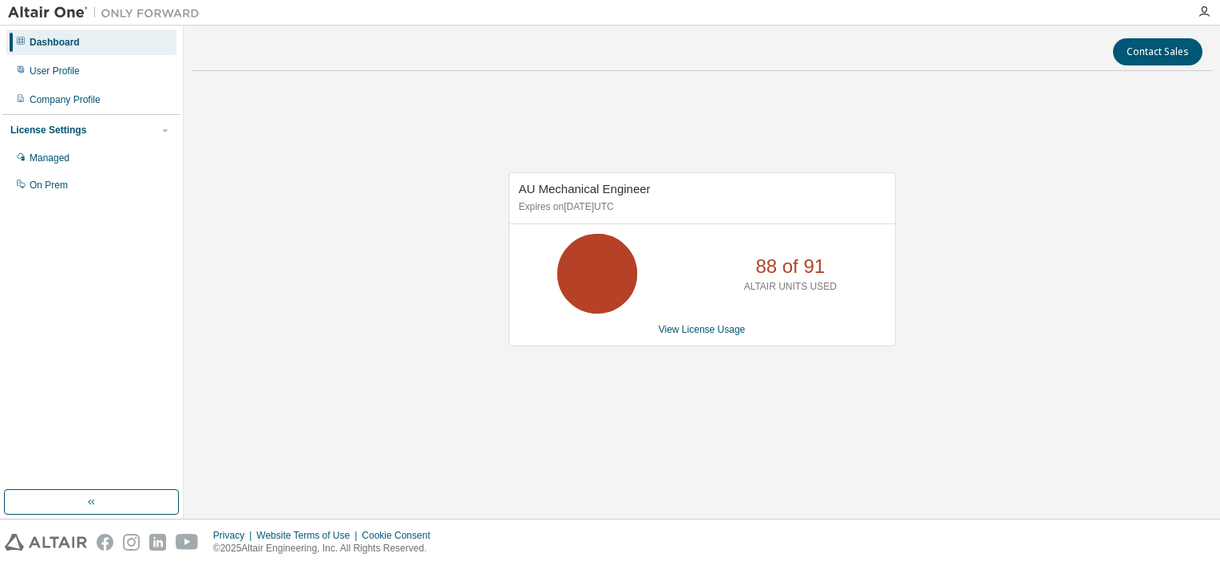
click at [441, 306] on div "AU Mechanical Engineer Expires on [DATE] UTC 88 of 91 ALTAIR UNITS USED View Li…" at bounding box center [702, 267] width 1020 height 367
click at [439, 313] on div "AU Mechanical Engineer Expires on [DATE] UTC 88 of 91 ALTAIR UNITS USED View Li…" at bounding box center [702, 267] width 1020 height 367
click at [87, 71] on div "User Profile" at bounding box center [91, 71] width 170 height 26
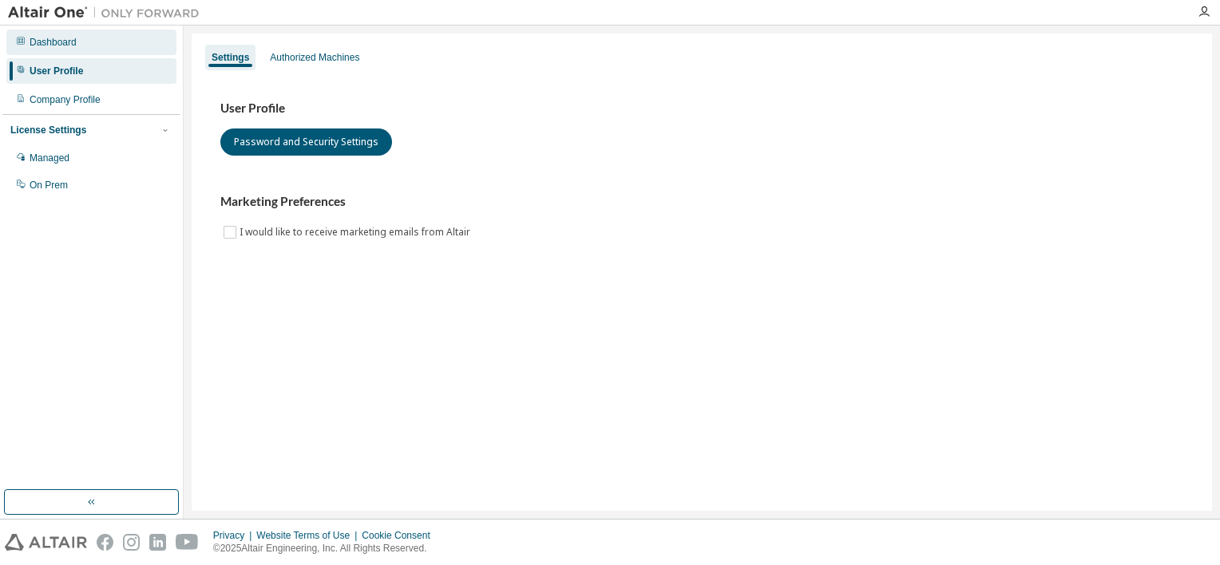
click at [85, 46] on div "Dashboard" at bounding box center [91, 43] width 170 height 26
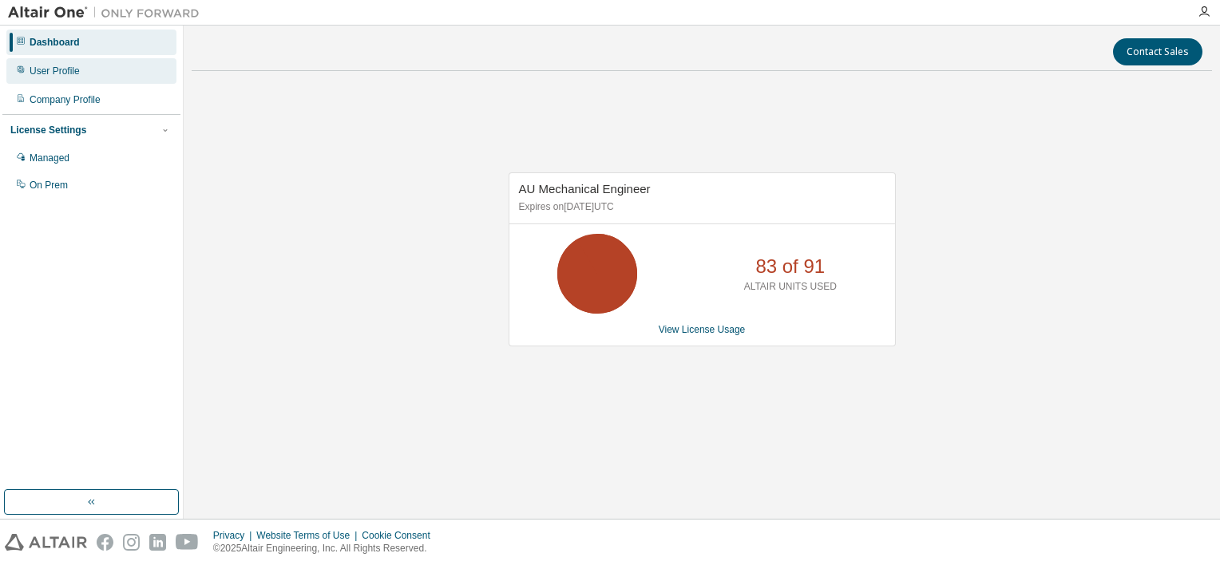
click at [109, 73] on div "User Profile" at bounding box center [91, 71] width 170 height 26
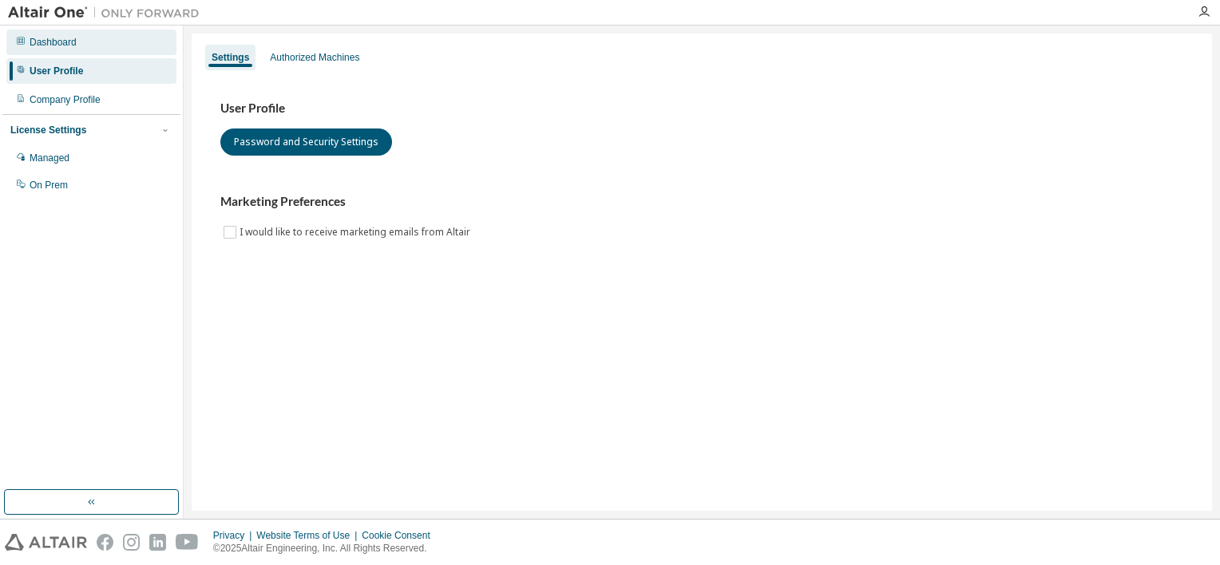
click at [105, 44] on div "Dashboard" at bounding box center [91, 43] width 170 height 26
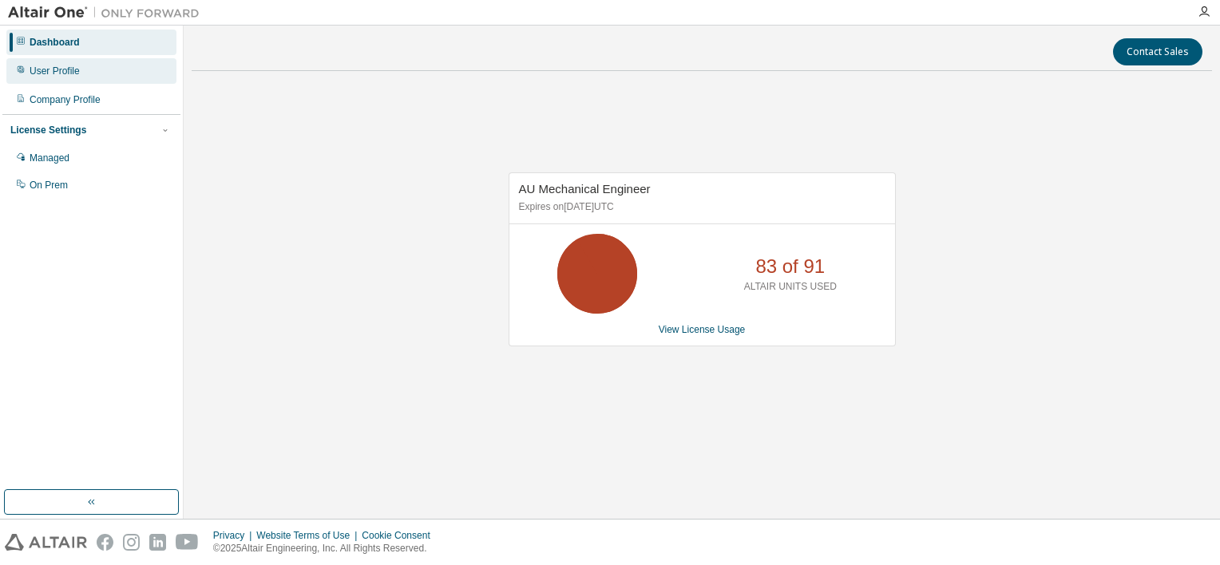
click at [65, 73] on div "User Profile" at bounding box center [55, 71] width 50 height 13
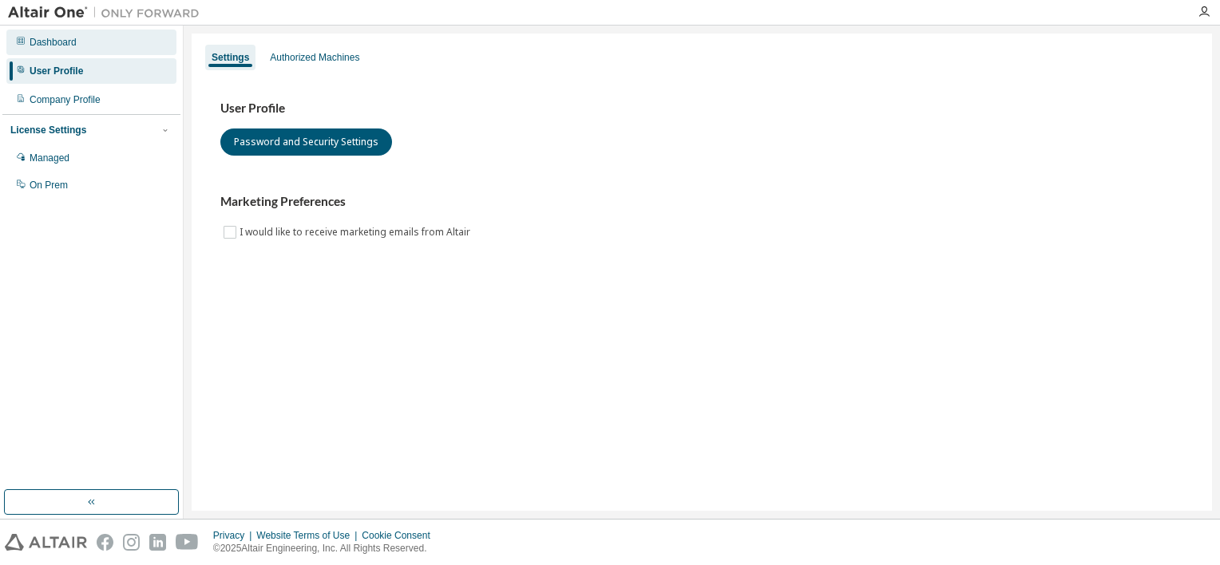
click at [76, 43] on div "Dashboard" at bounding box center [91, 43] width 170 height 26
